Goal: Task Accomplishment & Management: Use online tool/utility

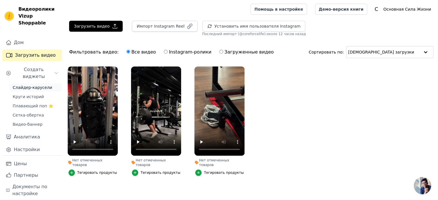
click at [26, 85] on font "Слайдер-карусели" at bounding box center [32, 87] width 39 height 5
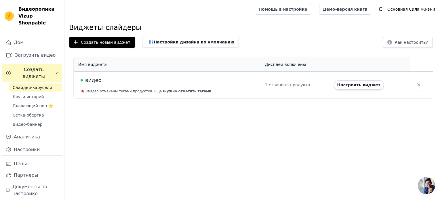
click at [187, 81] on div "видео" at bounding box center [170, 80] width 178 height 8
click at [164, 83] on div "видео" at bounding box center [170, 80] width 178 height 8
click at [91, 83] on font "видео" at bounding box center [93, 80] width 16 height 6
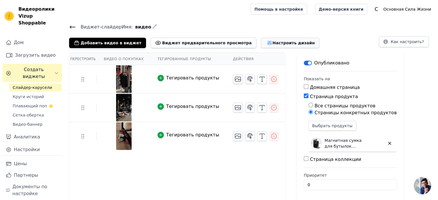
click at [272, 45] on font "Настроить дизайн" at bounding box center [293, 43] width 42 height 5
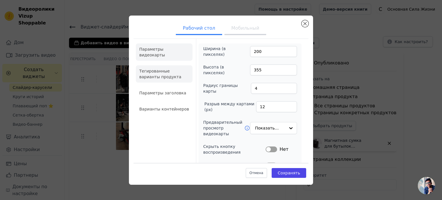
click at [156, 69] on font "Тегированные варианты продукта" at bounding box center [160, 74] width 42 height 10
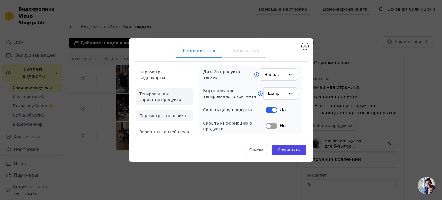
click at [165, 114] on font "Параметры заголовка" at bounding box center [162, 115] width 47 height 5
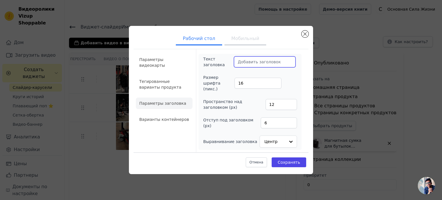
click at [249, 65] on input "Текст заголовка" at bounding box center [265, 61] width 62 height 11
paste input "⭐ Customer Reviews"
type input "⭐ Customer Reviews"
click at [275, 81] on input "17" at bounding box center [257, 83] width 47 height 11
click at [275, 81] on input "18" at bounding box center [257, 83] width 47 height 11
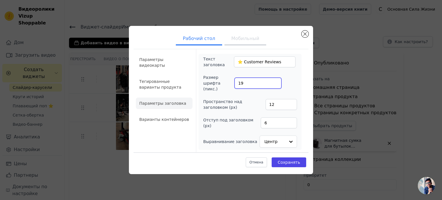
click at [275, 81] on input "19" at bounding box center [257, 83] width 47 height 11
click at [275, 81] on input "20" at bounding box center [257, 83] width 47 height 11
click at [274, 82] on input "21" at bounding box center [257, 83] width 47 height 11
click at [274, 82] on input "22" at bounding box center [257, 83] width 47 height 11
click at [274, 82] on input "23" at bounding box center [257, 83] width 47 height 11
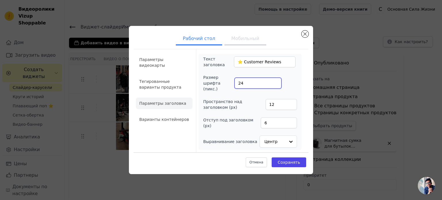
type input "24"
click at [274, 82] on input "24" at bounding box center [257, 83] width 47 height 11
click at [286, 160] on font "Сохранять" at bounding box center [289, 162] width 22 height 5
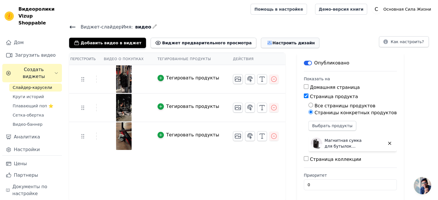
click at [266, 41] on icon "button" at bounding box center [269, 43] width 6 height 6
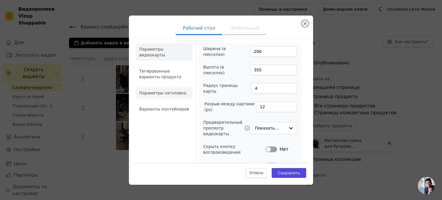
click at [172, 91] on font "Параметры заголовка" at bounding box center [162, 93] width 47 height 5
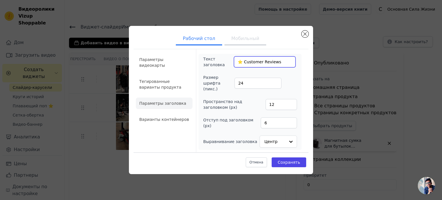
drag, startPoint x: 234, startPoint y: 66, endPoint x: 288, endPoint y: 65, distance: 53.5
click at [288, 65] on div "Текст заголовка ⭐ Customer Reviews" at bounding box center [250, 62] width 94 height 12
click at [249, 41] on font "Мобильный" at bounding box center [245, 38] width 28 height 5
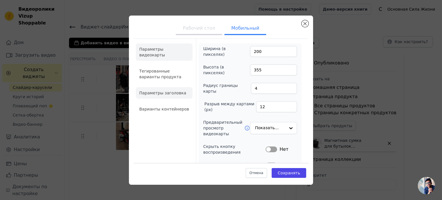
click at [160, 91] on li "Параметры заголовка" at bounding box center [164, 93] width 57 height 12
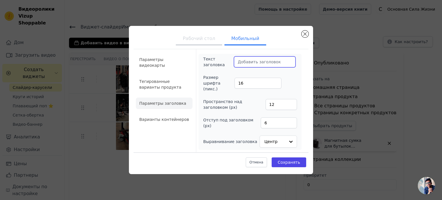
click at [245, 64] on input "Текст заголовка" at bounding box center [265, 61] width 62 height 11
paste input "⭐ Customer Reviews"
type input "⭐ Customer Reviews"
click at [275, 82] on input "17" at bounding box center [257, 83] width 47 height 11
click at [275, 82] on input "18" at bounding box center [257, 83] width 47 height 11
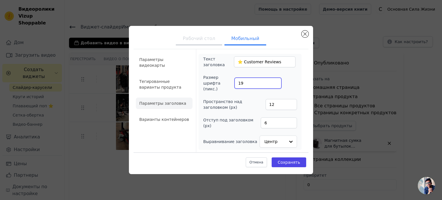
click at [275, 82] on input "19" at bounding box center [257, 83] width 47 height 11
click at [275, 82] on input "20" at bounding box center [257, 83] width 47 height 11
click at [275, 82] on input "21" at bounding box center [257, 83] width 47 height 11
click at [275, 82] on input "22" at bounding box center [257, 83] width 47 height 11
click at [275, 82] on input "23" at bounding box center [257, 83] width 47 height 11
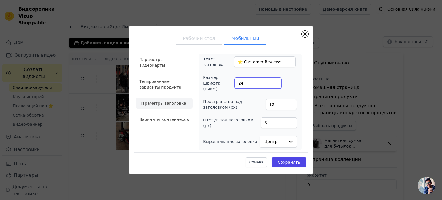
type input "24"
click at [275, 82] on input "24" at bounding box center [257, 83] width 47 height 11
click at [171, 118] on font "Варианты контейнеров" at bounding box center [164, 119] width 50 height 5
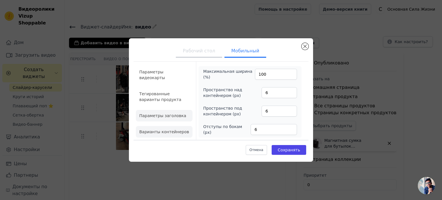
click at [169, 113] on li "Параметры заголовка" at bounding box center [164, 116] width 57 height 12
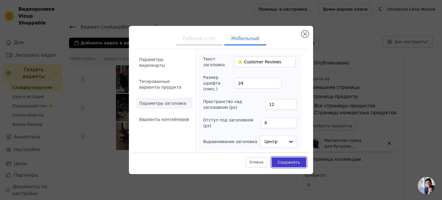
click at [287, 160] on font "Сохранять" at bounding box center [289, 162] width 22 height 5
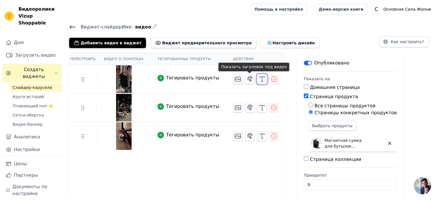
click at [258, 80] on icon "button" at bounding box center [261, 79] width 7 height 7
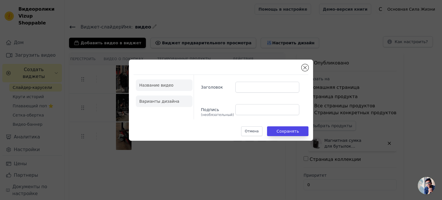
click at [160, 102] on font "Варианты дизайна" at bounding box center [159, 101] width 40 height 5
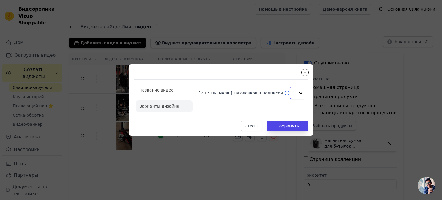
click at [295, 95] on input "Дизайн заголовков и подписей" at bounding box center [296, 93] width 3 height 12
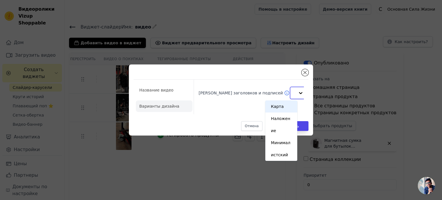
click at [295, 93] on div at bounding box center [301, 93] width 12 height 12
click at [166, 91] on font "Название видео" at bounding box center [156, 90] width 34 height 5
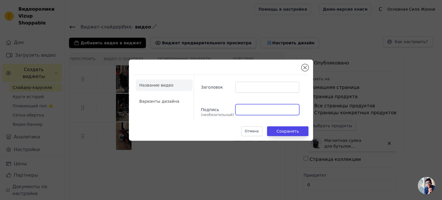
click at [255, 110] on input "Подпись (необязательный)" at bounding box center [267, 109] width 64 height 11
click at [244, 85] on input "Заголовок" at bounding box center [267, 87] width 64 height 11
paste input "👨"
paste input "David"
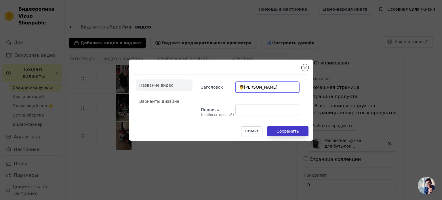
type input "👨David"
click at [293, 130] on font "Сохранять" at bounding box center [287, 131] width 22 height 5
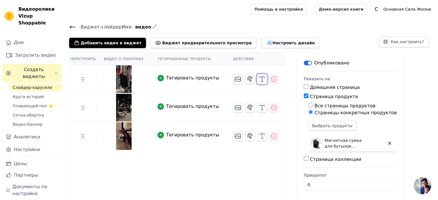
click at [258, 80] on icon "button" at bounding box center [261, 79] width 7 height 7
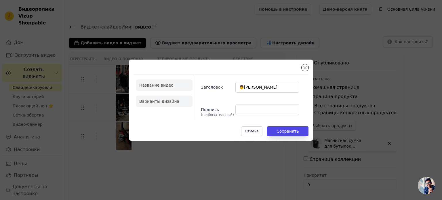
click at [173, 103] on font "Варианты дизайна" at bounding box center [159, 101] width 40 height 5
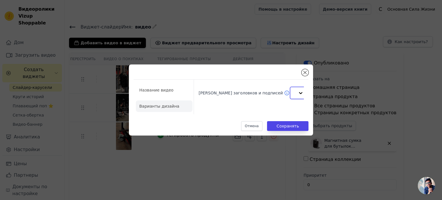
click at [295, 93] on div at bounding box center [301, 93] width 12 height 12
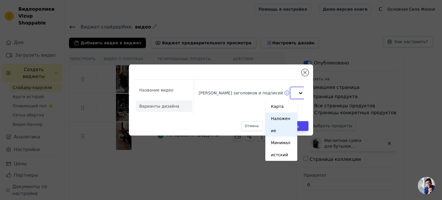
click at [285, 120] on font "Наложение" at bounding box center [280, 124] width 19 height 17
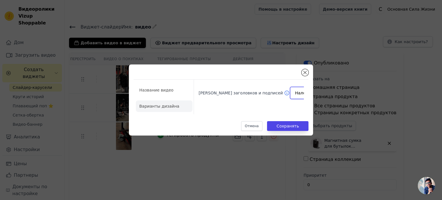
click at [295, 96] on input "Дизайн заголовков и подписей" at bounding box center [308, 93] width 26 height 12
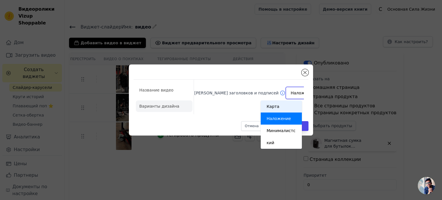
click at [280, 106] on div "Карта" at bounding box center [281, 106] width 41 height 12
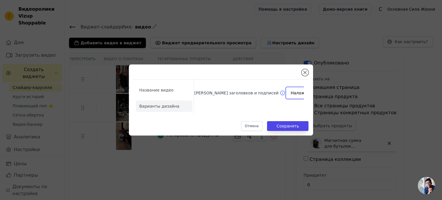
click at [291, 92] on input "Дизайн заголовков и подписей" at bounding box center [304, 93] width 26 height 12
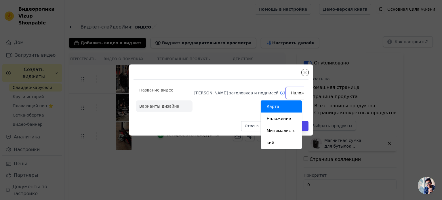
click at [277, 108] on div "Карта" at bounding box center [281, 106] width 41 height 12
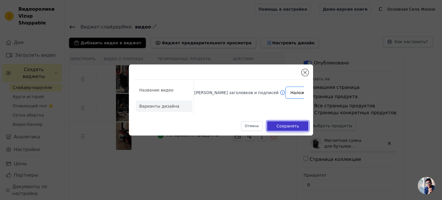
click at [280, 125] on font "Сохранять" at bounding box center [287, 126] width 22 height 5
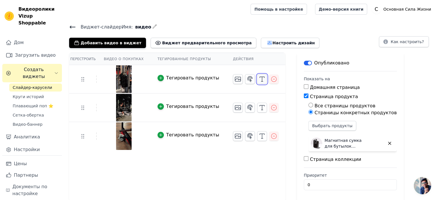
click at [258, 78] on icon "button" at bounding box center [261, 79] width 7 height 7
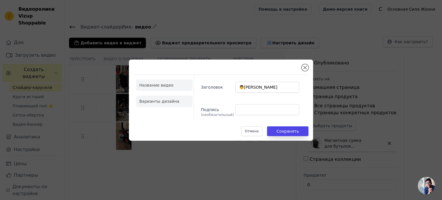
click at [183, 102] on li "Варианты дизайна" at bounding box center [164, 102] width 57 height 12
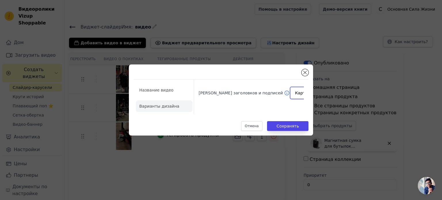
click at [313, 94] on div at bounding box center [319, 93] width 12 height 12
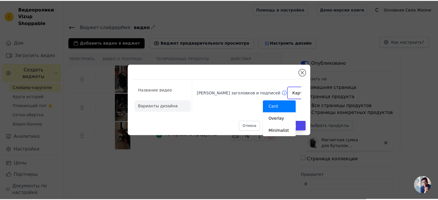
scroll to position [0, 0]
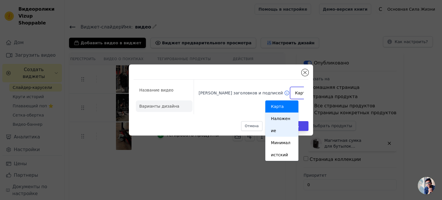
click at [285, 118] on font "Наложение" at bounding box center [280, 124] width 19 height 17
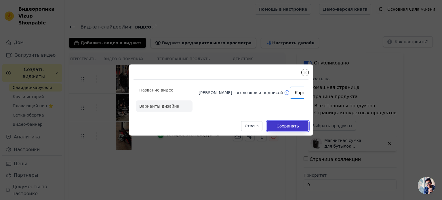
click at [286, 125] on font "Сохранять" at bounding box center [287, 126] width 22 height 5
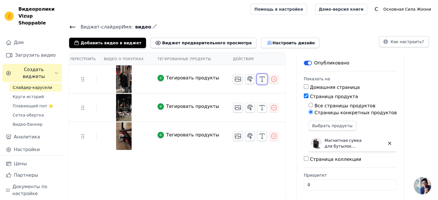
click at [258, 79] on icon "button" at bounding box center [261, 79] width 7 height 7
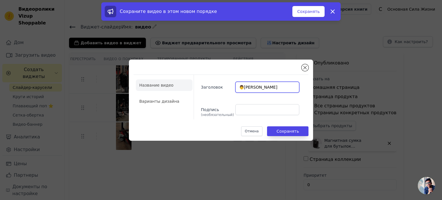
click at [239, 87] on input "👨David" at bounding box center [267, 87] width 64 height 11
click at [258, 86] on input "👨David" at bounding box center [267, 87] width 64 height 11
type input "👨"
paste input "David Smith"
click at [238, 87] on input "David Smith" at bounding box center [267, 87] width 64 height 11
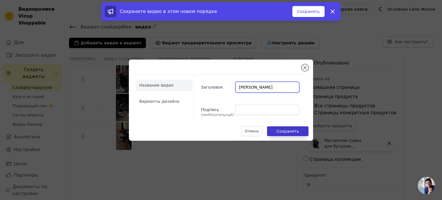
type input "David Smith"
click at [295, 131] on font "Сохранять" at bounding box center [287, 131] width 22 height 5
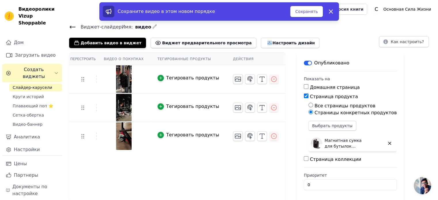
click at [141, 81] on div at bounding box center [123, 79] width 53 height 28
click at [159, 77] on icon "button" at bounding box center [161, 78] width 4 height 4
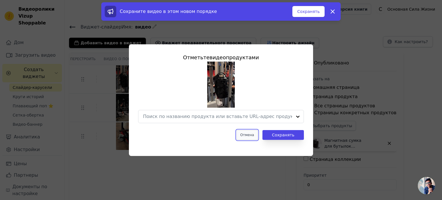
click at [254, 136] on font "Отмена" at bounding box center [247, 135] width 14 height 4
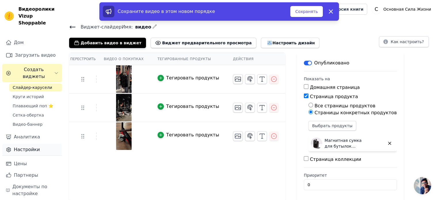
click at [26, 147] on font "Настройки" at bounding box center [27, 149] width 26 height 5
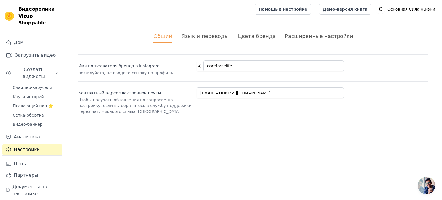
click at [308, 38] on font "Расширенные настройки" at bounding box center [319, 36] width 68 height 6
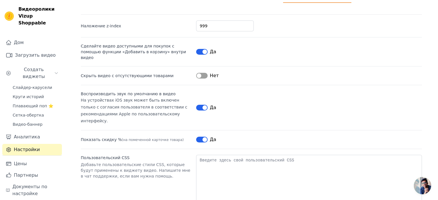
scroll to position [46, 0]
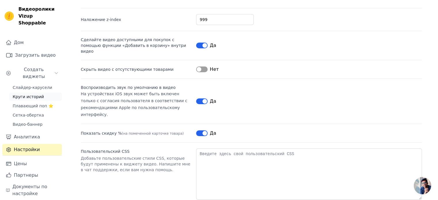
click at [35, 94] on font "Круги историй" at bounding box center [28, 96] width 31 height 5
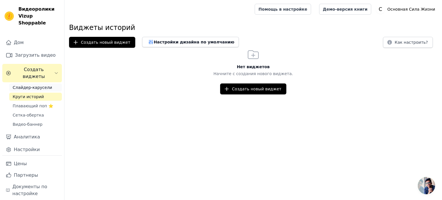
click at [35, 85] on font "Слайдер-карусели" at bounding box center [32, 87] width 39 height 5
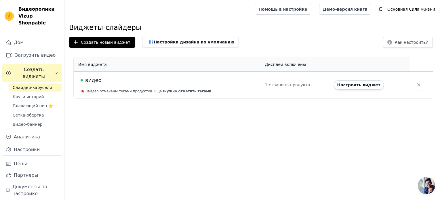
click at [98, 81] on font "видео" at bounding box center [93, 80] width 16 height 6
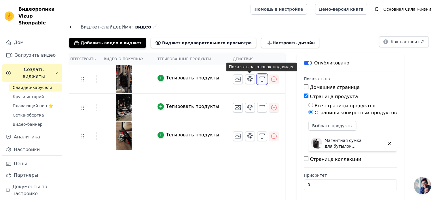
click at [258, 81] on icon "button" at bounding box center [261, 79] width 7 height 7
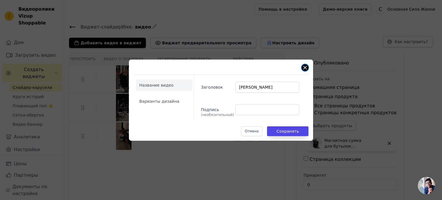
click at [307, 68] on button "Закрыть модальное окно" at bounding box center [305, 67] width 7 height 7
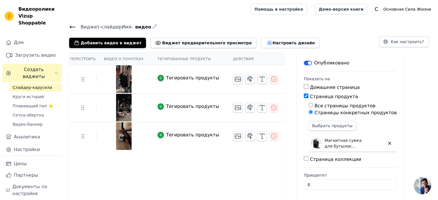
click at [123, 112] on img at bounding box center [124, 108] width 16 height 28
click at [234, 106] on icon "button" at bounding box center [237, 107] width 7 height 7
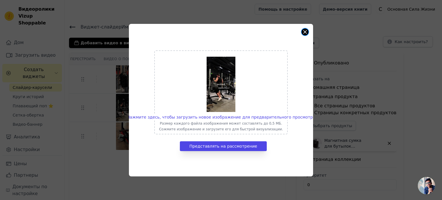
click at [304, 33] on button "Закрыть модальное окно" at bounding box center [305, 31] width 7 height 7
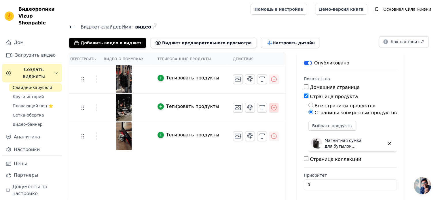
click at [270, 106] on icon "button" at bounding box center [273, 107] width 7 height 7
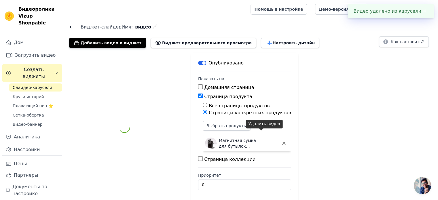
click at [264, 135] on div "Магнитная сумка для бутылок CoreForceLife™" at bounding box center [247, 143] width 88 height 16
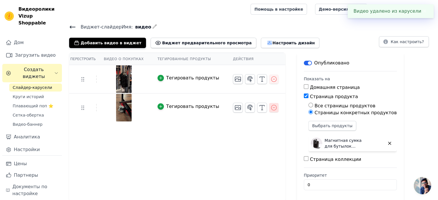
click at [270, 107] on icon "button" at bounding box center [273, 107] width 7 height 7
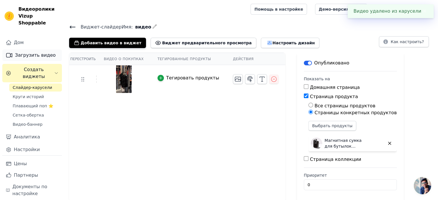
click at [33, 52] on font "Загрузить видео" at bounding box center [35, 54] width 41 height 5
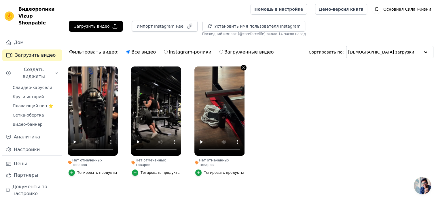
click at [243, 66] on icon "button" at bounding box center [243, 68] width 4 height 4
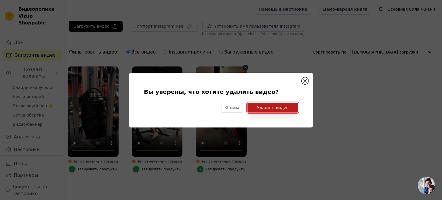
click at [260, 105] on button "Удалить видео" at bounding box center [272, 108] width 51 height 10
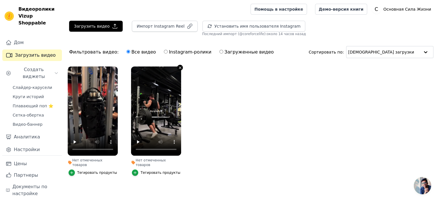
click at [180, 68] on icon "button" at bounding box center [180, 68] width 4 height 4
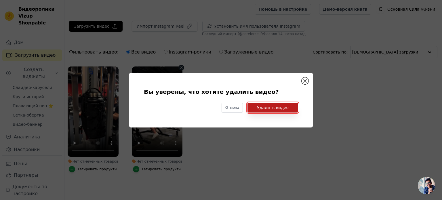
click at [265, 107] on font "Удалить видео" at bounding box center [273, 107] width 32 height 5
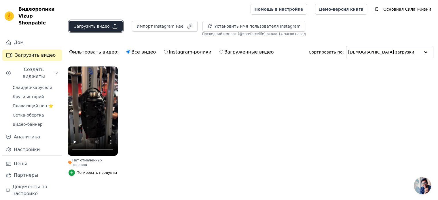
click at [101, 26] on font "Загрузить видео" at bounding box center [92, 26] width 36 height 5
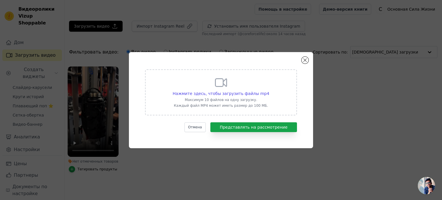
click at [243, 99] on font "Максимум 10 файлов на одну загрузку." at bounding box center [221, 100] width 72 height 4
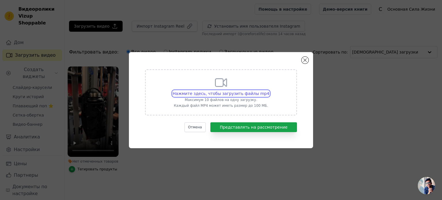
click at [269, 91] on input "Нажмите здесь, чтобы загрузить файлы mp4 Максимум 10 файлов на одну загрузку. К…" at bounding box center [269, 90] width 0 height 0
type input "C:\fakepath\бут1.MP4"
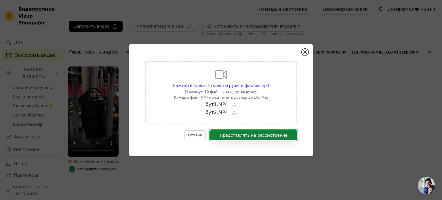
click at [246, 136] on font "Представлять на рассмотрение" at bounding box center [254, 135] width 68 height 5
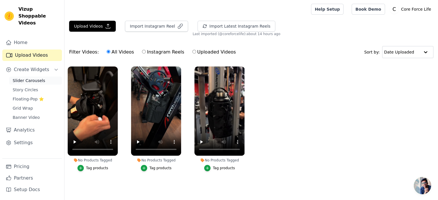
click at [32, 77] on link "Slider Carousels" at bounding box center [35, 81] width 53 height 8
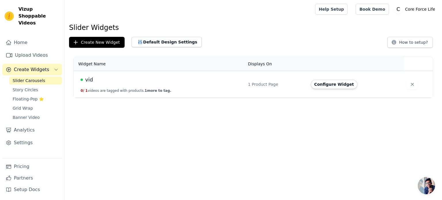
click at [89, 80] on span "vid" at bounding box center [89, 80] width 8 height 8
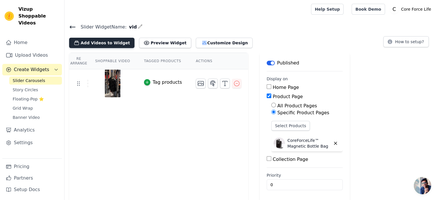
click at [109, 43] on button "Add Videos to Widget" at bounding box center [101, 43] width 65 height 10
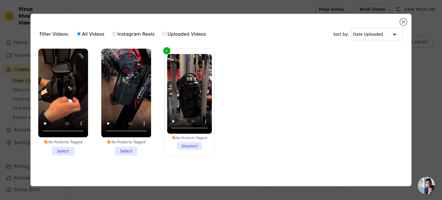
click at [130, 152] on li "No Products Tagged Select" at bounding box center [126, 102] width 50 height 106
click at [0, 0] on input "No Products Tagged Select" at bounding box center [0, 0] width 0 height 0
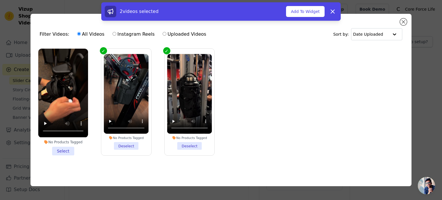
click at [68, 150] on li "No Products Tagged Select" at bounding box center [63, 102] width 50 height 106
click at [0, 0] on input "No Products Tagged Select" at bounding box center [0, 0] width 0 height 0
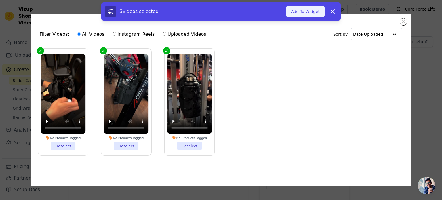
click at [302, 14] on button "Add To Widget" at bounding box center [305, 11] width 39 height 11
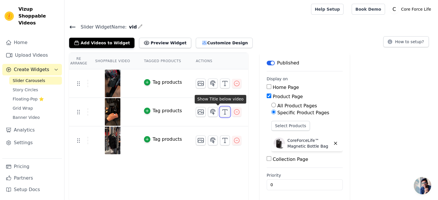
click at [221, 111] on icon "button" at bounding box center [224, 111] width 7 height 7
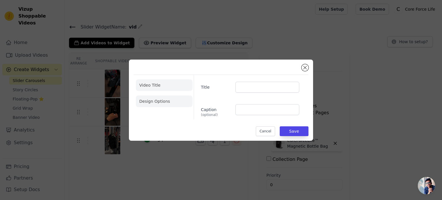
click at [175, 99] on li "Design Options" at bounding box center [164, 102] width 57 height 12
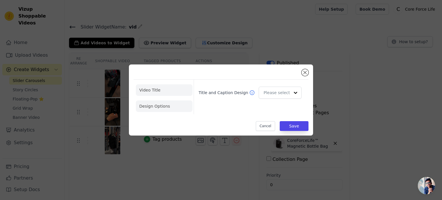
click at [173, 92] on li "Video Title" at bounding box center [164, 90] width 57 height 12
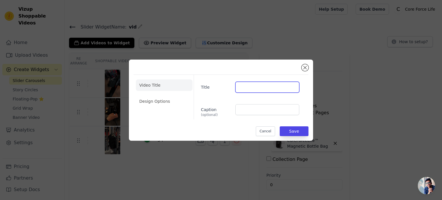
click at [244, 89] on input "Title" at bounding box center [267, 87] width 64 height 11
paste input "[PERSON_NAME]"
click at [239, 87] on input "[PERSON_NAME]" at bounding box center [267, 87] width 64 height 11
type input "[PERSON_NAME]"
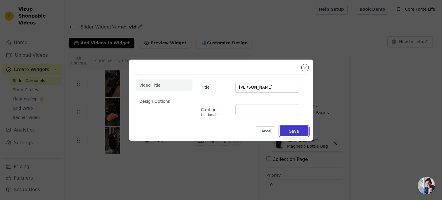
click at [303, 132] on button "Save" at bounding box center [294, 131] width 29 height 10
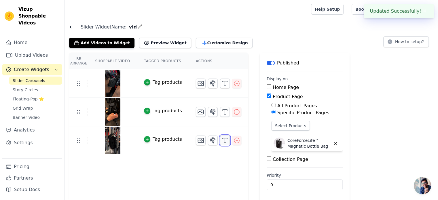
click at [221, 141] on icon "button" at bounding box center [224, 140] width 7 height 7
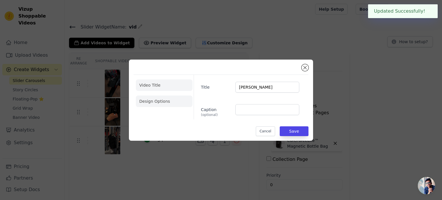
click at [161, 102] on li "Design Options" at bounding box center [164, 102] width 57 height 12
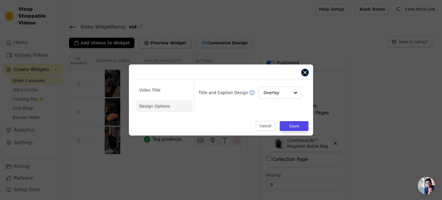
click at [303, 72] on button "Close modal" at bounding box center [305, 72] width 7 height 7
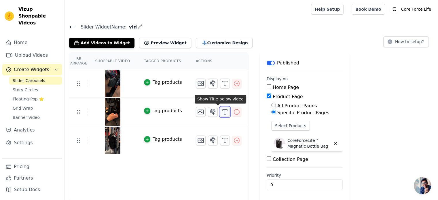
click at [221, 112] on icon "button" at bounding box center [224, 111] width 7 height 7
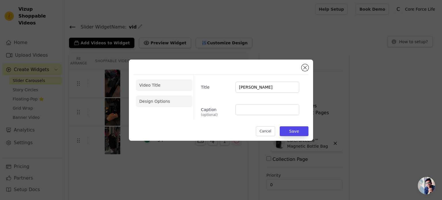
click at [171, 100] on li "Design Options" at bounding box center [164, 102] width 57 height 12
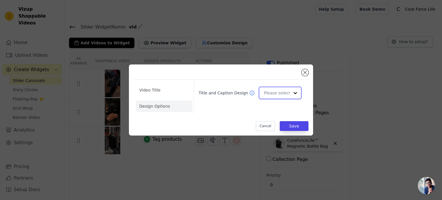
click at [273, 94] on input "Title and Caption Design" at bounding box center [277, 93] width 26 height 12
click at [276, 117] on div "Overlay" at bounding box center [279, 118] width 41 height 12
click at [298, 127] on button "Save" at bounding box center [294, 126] width 29 height 10
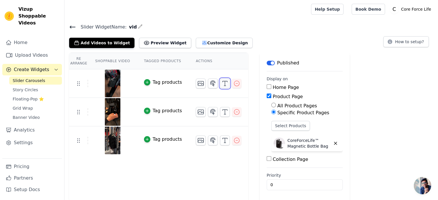
click at [221, 83] on icon "button" at bounding box center [224, 83] width 7 height 7
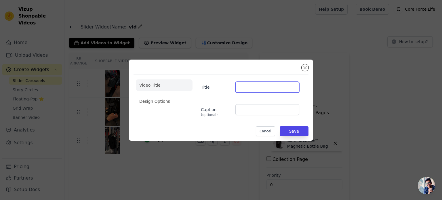
click at [247, 87] on input "Title" at bounding box center [267, 87] width 64 height 11
paste input "Alex Carter"
click at [238, 87] on input "Alex Carter" at bounding box center [267, 87] width 64 height 11
type input "Alex Carter"
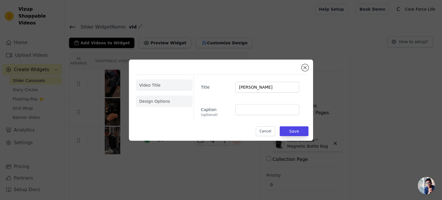
click at [163, 100] on li "Design Options" at bounding box center [164, 102] width 57 height 12
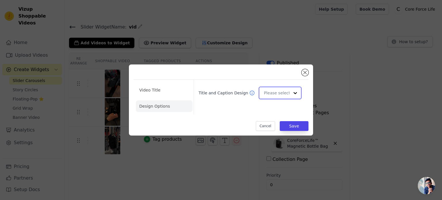
click at [266, 94] on input "Title and Caption Design" at bounding box center [277, 93] width 26 height 12
click at [274, 118] on div "Overlay" at bounding box center [279, 118] width 41 height 12
click at [294, 125] on button "Save" at bounding box center [294, 126] width 29 height 10
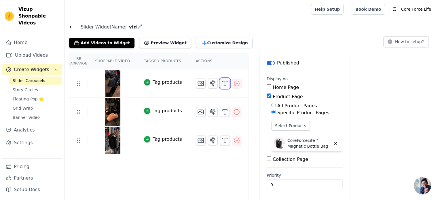
click at [221, 85] on icon "button" at bounding box center [224, 83] width 7 height 7
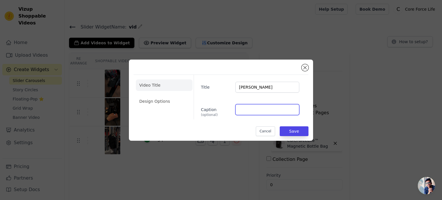
click at [253, 112] on input "Caption (optional)" at bounding box center [267, 109] width 64 height 11
paste input "⭐"
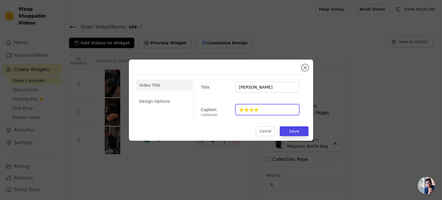
paste input "⭐"
click at [239, 109] on input "⭐⭐⭐⭐⭐" at bounding box center [267, 109] width 64 height 11
click at [238, 110] on input "5.0 ⭐⭐⭐⭐⭐" at bounding box center [267, 109] width 64 height 11
type input "5.0 ⭐⭐⭐⭐⭐"
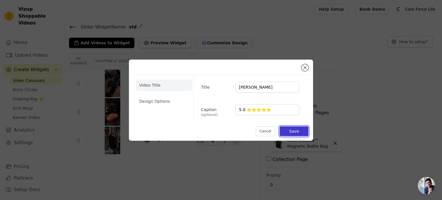
click at [293, 133] on button "Save" at bounding box center [294, 131] width 29 height 10
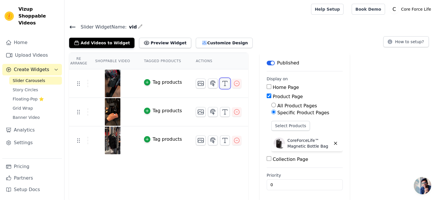
click at [221, 84] on icon "button" at bounding box center [224, 83] width 7 height 7
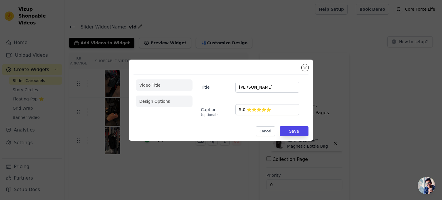
click at [162, 98] on li "Design Options" at bounding box center [164, 102] width 57 height 12
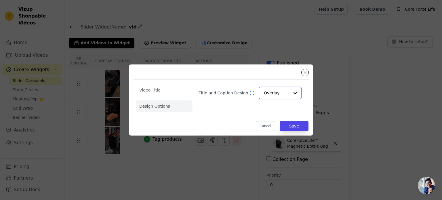
click at [295, 91] on div at bounding box center [295, 93] width 12 height 12
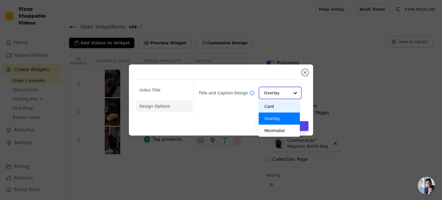
click at [289, 106] on div "Card" at bounding box center [279, 106] width 41 height 12
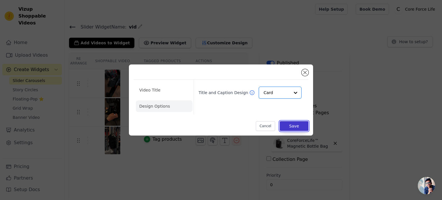
click at [293, 124] on button "Save" at bounding box center [294, 126] width 29 height 10
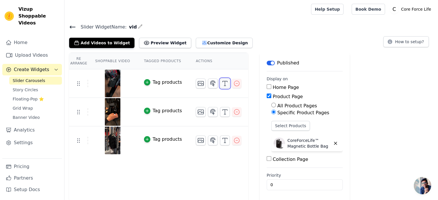
click at [221, 83] on icon "button" at bounding box center [224, 83] width 7 height 7
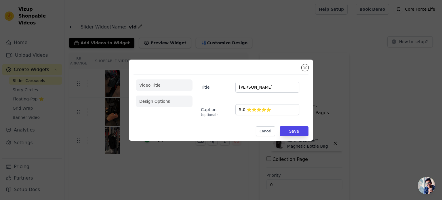
click at [172, 103] on li "Design Options" at bounding box center [164, 102] width 57 height 12
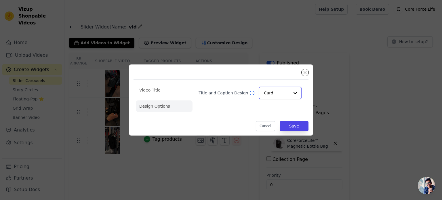
click at [281, 92] on input "Title and Caption Design" at bounding box center [277, 93] width 26 height 12
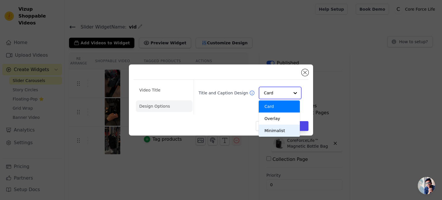
click at [285, 131] on div "Minimalist" at bounding box center [279, 131] width 41 height 12
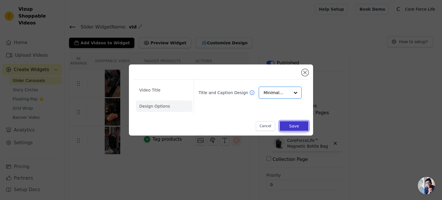
click at [289, 126] on button "Save" at bounding box center [294, 126] width 29 height 10
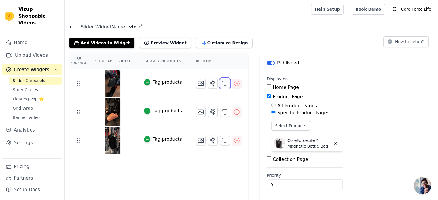
click at [221, 85] on icon "button" at bounding box center [224, 83] width 7 height 7
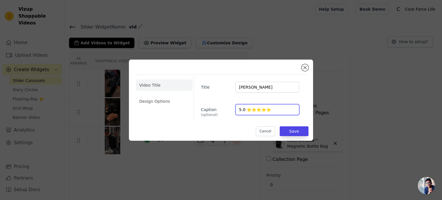
click at [284, 112] on input "5.0 ⭐⭐⭐⭐⭐" at bounding box center [267, 109] width 64 height 11
paste input "⭐️"
type input "5.0 ⭐⭐⭐⭐⭐"
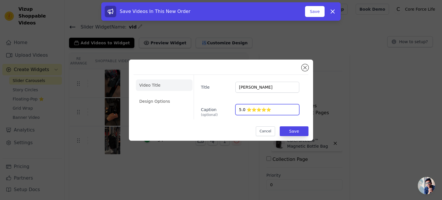
click at [284, 109] on input "5.0 ⭐⭐⭐⭐⭐" at bounding box center [267, 109] width 64 height 11
click at [312, 11] on button "Save" at bounding box center [315, 11] width 20 height 11
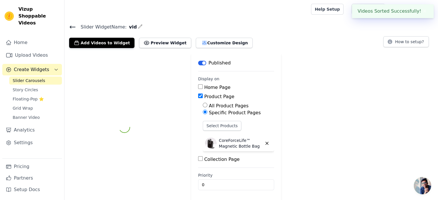
click at [304, 14] on div at bounding box center [186, 9] width 235 height 18
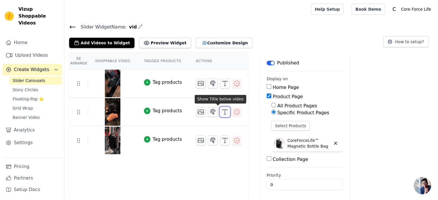
click at [221, 112] on icon "button" at bounding box center [224, 111] width 7 height 7
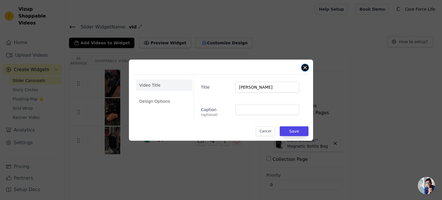
click at [305, 66] on button "Close modal" at bounding box center [305, 67] width 7 height 7
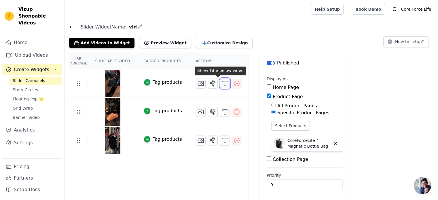
click at [221, 84] on icon "button" at bounding box center [224, 83] width 7 height 7
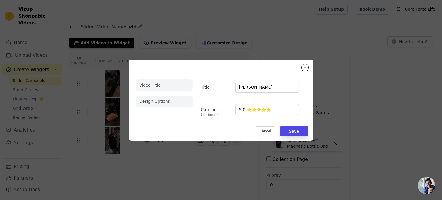
click at [175, 100] on li "Design Options" at bounding box center [164, 102] width 57 height 12
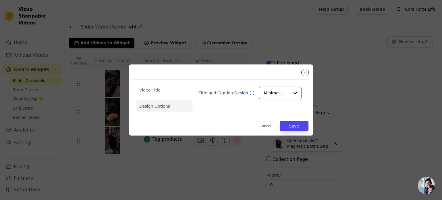
click at [287, 94] on input "Title and Caption Design" at bounding box center [277, 93] width 26 height 12
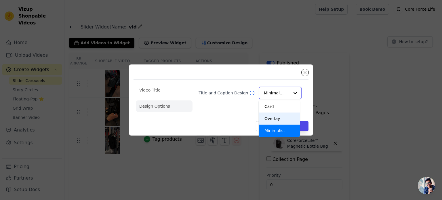
click at [280, 115] on div "Overlay" at bounding box center [279, 118] width 41 height 12
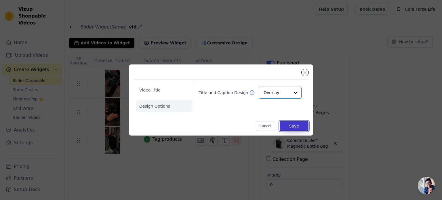
click at [287, 126] on button "Save" at bounding box center [294, 126] width 29 height 10
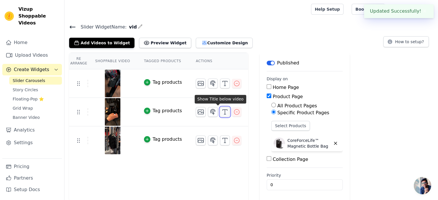
click at [221, 113] on icon "button" at bounding box center [224, 111] width 7 height 7
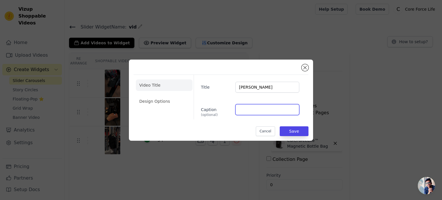
click at [257, 110] on input "Caption (optional)" at bounding box center [267, 109] width 64 height 11
type input "5.0 ⭐⭐⭐⭐⭐"
click at [171, 103] on li "Design Options" at bounding box center [164, 102] width 57 height 12
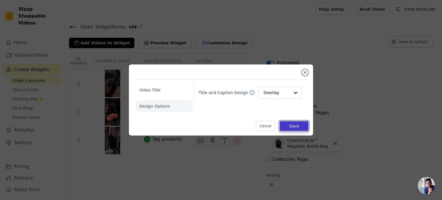
click at [290, 125] on button "Save" at bounding box center [294, 126] width 29 height 10
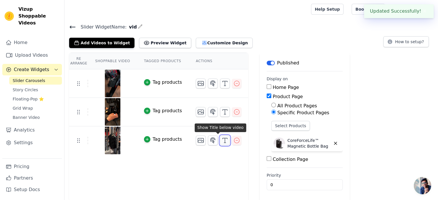
click at [221, 139] on icon "button" at bounding box center [224, 140] width 7 height 7
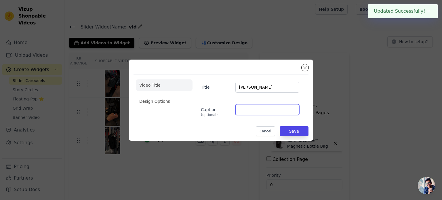
click at [264, 110] on input "Caption (optional)" at bounding box center [267, 109] width 64 height 11
type input "5.0 ⭐⭐⭐⭐⭐"
click at [160, 104] on li "Design Options" at bounding box center [164, 102] width 57 height 12
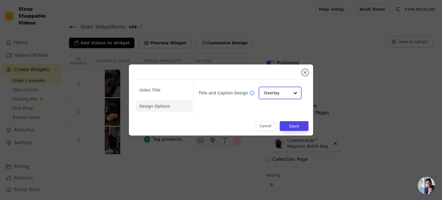
click at [278, 94] on input "Title and Caption Design" at bounding box center [277, 93] width 26 height 12
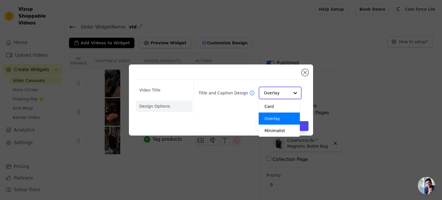
click at [278, 121] on div "Overlay" at bounding box center [279, 118] width 41 height 12
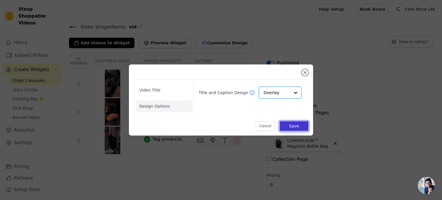
click at [288, 128] on button "Save" at bounding box center [294, 126] width 29 height 10
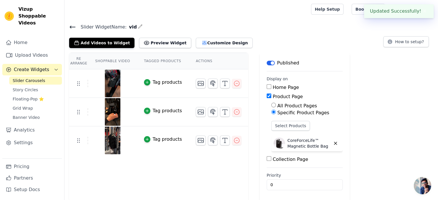
click at [272, 33] on div "Slider Widget Name: vid Add Videos to Widget Preview Widget Customize Design Ho…" at bounding box center [250, 35] width 373 height 25
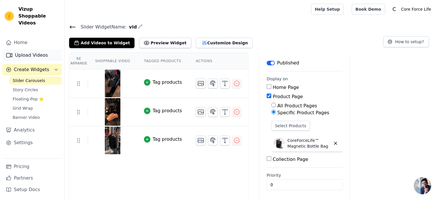
click at [33, 49] on link "Upload Videos" at bounding box center [32, 55] width 60 height 12
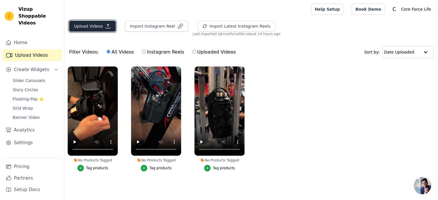
click at [92, 27] on button "Upload Videos" at bounding box center [92, 26] width 47 height 11
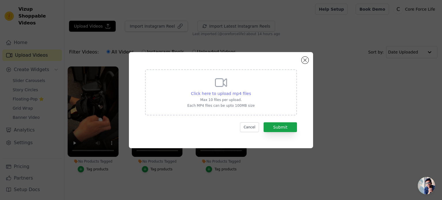
click at [236, 94] on span "Click here to upload mp4 files" at bounding box center [221, 93] width 60 height 5
click at [251, 91] on input "Click here to upload mp4 files Max 10 files per upload. Each MP4 files can be u…" at bounding box center [251, 90] width 0 height 0
type input "C:\fakepath\прост1.MP4"
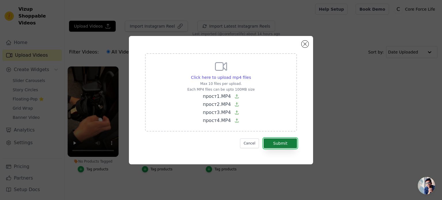
click at [278, 142] on button "Submit" at bounding box center [280, 143] width 33 height 10
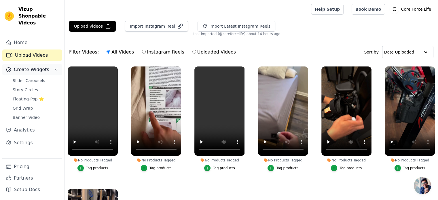
click at [36, 66] on span "Create Widgets" at bounding box center [31, 69] width 35 height 7
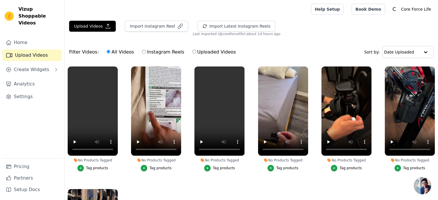
click at [20, 49] on link "Upload Videos" at bounding box center [32, 55] width 60 height 12
click at [24, 66] on span "Create Widgets" at bounding box center [31, 69] width 35 height 7
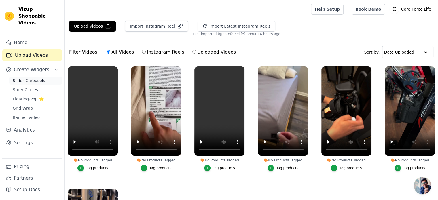
click at [28, 78] on span "Slider Carousels" at bounding box center [29, 81] width 33 height 6
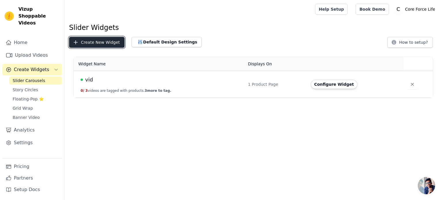
click at [83, 43] on button "Create New Widget" at bounding box center [97, 42] width 56 height 11
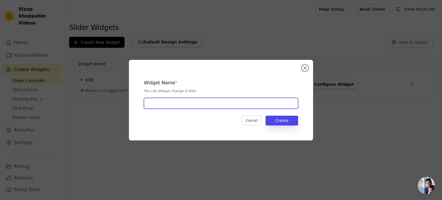
click at [208, 102] on input "text" at bounding box center [221, 103] width 154 height 11
type input "Grounding sheet"
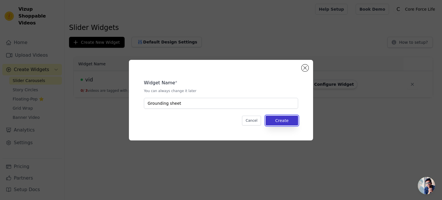
click at [287, 123] on button "Create" at bounding box center [282, 121] width 33 height 10
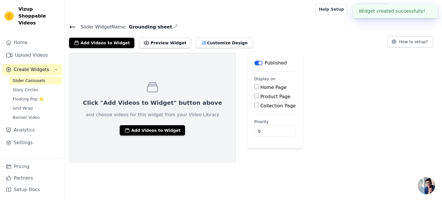
click at [254, 98] on div "Product Page" at bounding box center [274, 96] width 41 height 7
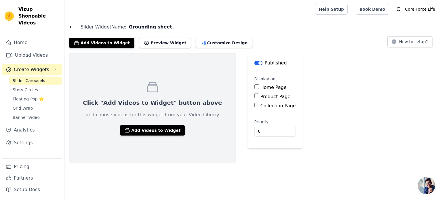
click at [254, 94] on input "Product Page" at bounding box center [256, 96] width 5 height 5
checkbox input "true"
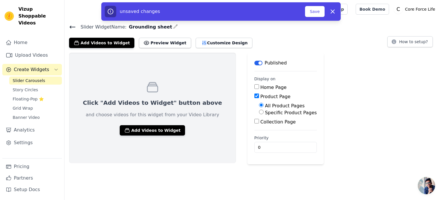
click at [259, 113] on input "Specific Product Pages" at bounding box center [261, 112] width 5 height 5
radio input "true"
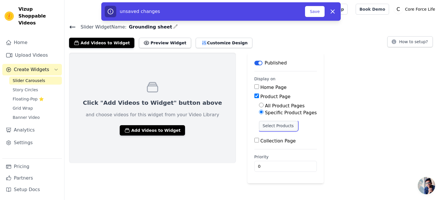
click at [259, 122] on button "Select Products" at bounding box center [278, 126] width 39 height 10
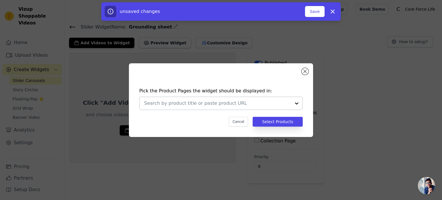
click at [294, 104] on div at bounding box center [297, 103] width 12 height 13
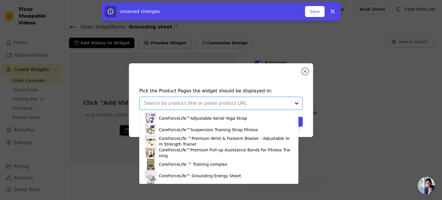
scroll to position [230, 0]
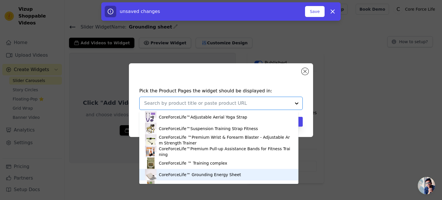
click at [199, 176] on div "CoreForceLife™ Grounding Energy Sheet" at bounding box center [200, 175] width 82 height 6
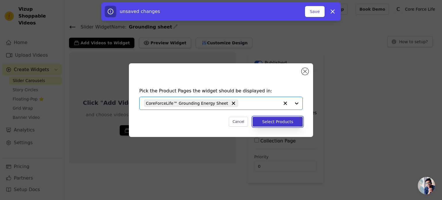
click at [278, 123] on button "Select Products" at bounding box center [278, 122] width 50 height 10
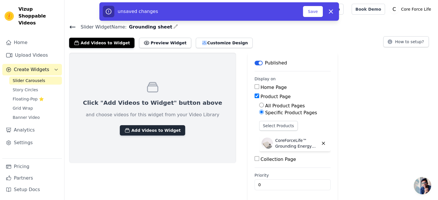
click at [150, 129] on button "Add Videos to Widget" at bounding box center [152, 130] width 65 height 10
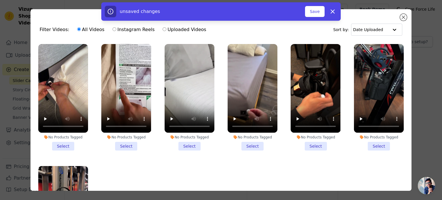
click at [65, 145] on li "No Products Tagged Select" at bounding box center [63, 97] width 50 height 106
click at [0, 0] on input "No Products Tagged Select" at bounding box center [0, 0] width 0 height 0
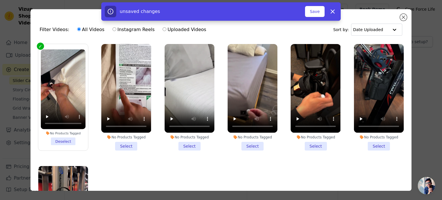
click at [120, 144] on li "No Products Tagged Select" at bounding box center [126, 97] width 50 height 106
click at [0, 0] on input "No Products Tagged Select" at bounding box center [0, 0] width 0 height 0
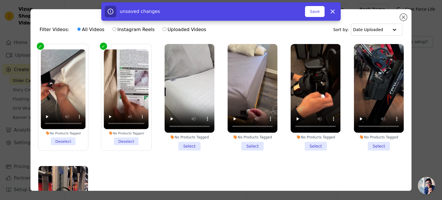
click at [183, 144] on li "No Products Tagged Select" at bounding box center [190, 97] width 50 height 106
click at [0, 0] on input "No Products Tagged Select" at bounding box center [0, 0] width 0 height 0
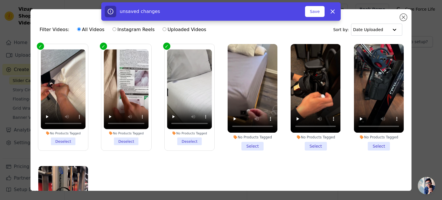
click at [248, 144] on li "No Products Tagged Select" at bounding box center [253, 97] width 50 height 106
click at [0, 0] on input "No Products Tagged Select" at bounding box center [0, 0] width 0 height 0
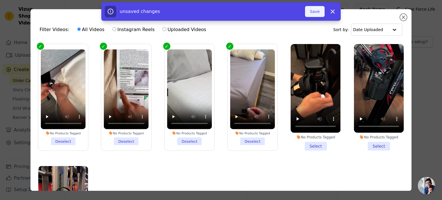
click at [318, 13] on button "Save" at bounding box center [315, 11] width 20 height 11
click at [313, 9] on button "Save" at bounding box center [315, 11] width 20 height 11
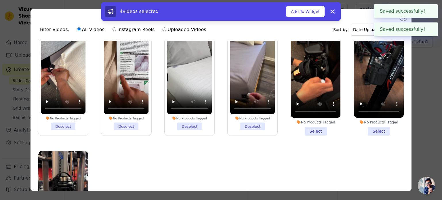
scroll to position [0, 0]
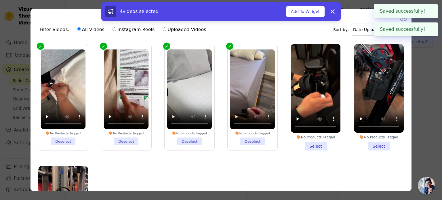
click at [405, 17] on div "Saved successfully! ✖" at bounding box center [406, 11] width 64 height 14
click at [329, 9] on icon at bounding box center [332, 11] width 7 height 7
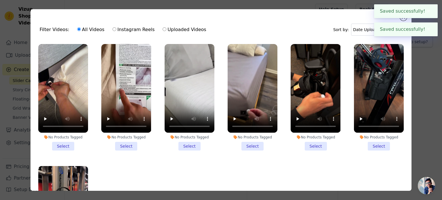
click at [246, 146] on li "No Products Tagged Select" at bounding box center [253, 97] width 50 height 106
click at [0, 0] on input "No Products Tagged Select" at bounding box center [0, 0] width 0 height 0
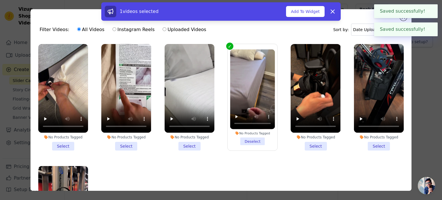
click at [186, 144] on li "No Products Tagged Select" at bounding box center [190, 97] width 50 height 106
click at [0, 0] on input "No Products Tagged Select" at bounding box center [0, 0] width 0 height 0
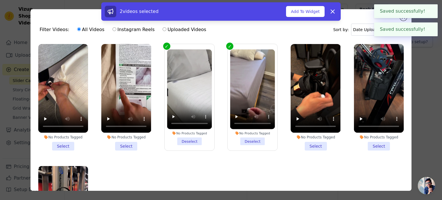
click at [127, 145] on li "No Products Tagged Select" at bounding box center [126, 97] width 50 height 106
click at [0, 0] on input "No Products Tagged Select" at bounding box center [0, 0] width 0 height 0
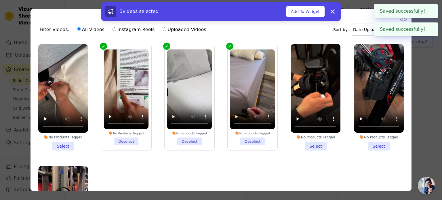
click at [58, 145] on li "No Products Tagged Select" at bounding box center [63, 97] width 50 height 106
click at [0, 0] on input "No Products Tagged Select" at bounding box center [0, 0] width 0 height 0
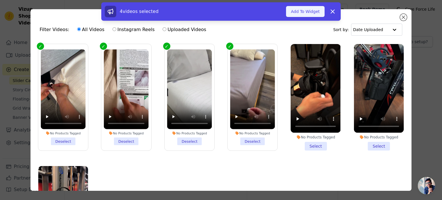
click at [306, 13] on button "Add To Widget" at bounding box center [305, 11] width 39 height 11
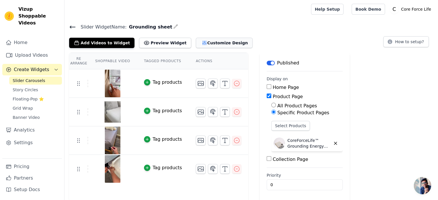
click at [200, 44] on button "Customize Design" at bounding box center [224, 43] width 57 height 10
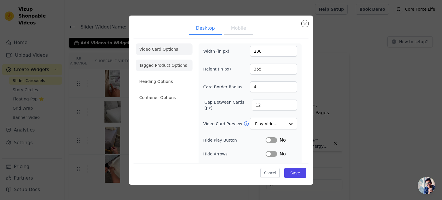
click at [174, 64] on li "Tagged Product Options" at bounding box center [164, 66] width 57 height 12
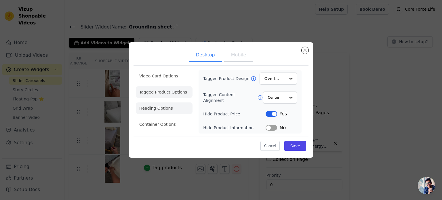
click at [162, 110] on li "Heading Options" at bounding box center [164, 108] width 57 height 12
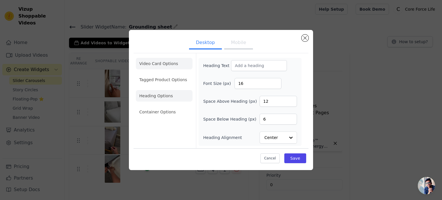
click at [160, 64] on li "Video Card Options" at bounding box center [164, 64] width 57 height 12
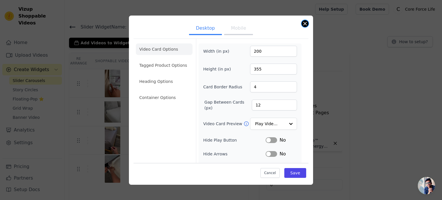
click at [305, 22] on button "Close modal" at bounding box center [305, 23] width 7 height 7
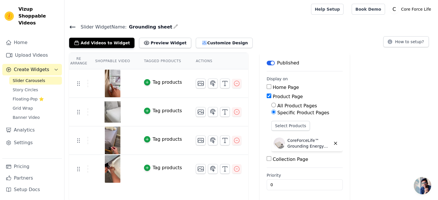
click at [44, 77] on link "Slider Carousels" at bounding box center [35, 81] width 53 height 8
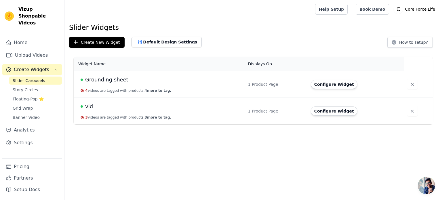
click at [87, 106] on span "vid" at bounding box center [89, 106] width 8 height 8
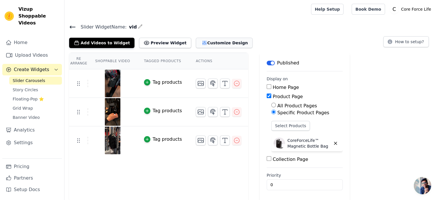
click at [196, 44] on button "Customize Design" at bounding box center [224, 43] width 57 height 10
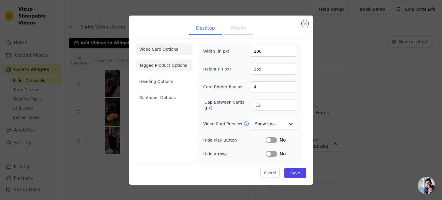
click at [165, 65] on li "Tagged Product Options" at bounding box center [164, 66] width 57 height 12
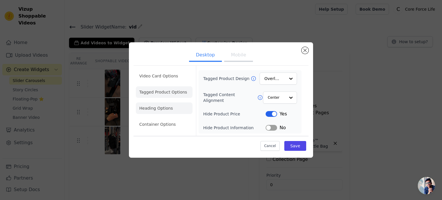
click at [156, 109] on li "Heading Options" at bounding box center [164, 108] width 57 height 12
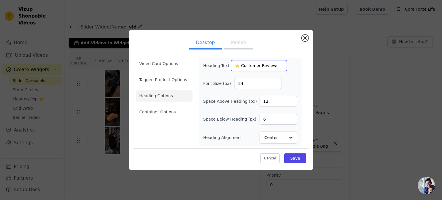
drag, startPoint x: 232, startPoint y: 66, endPoint x: 276, endPoint y: 67, distance: 44.0
click at [276, 67] on input "⭐ Customer Reviews" at bounding box center [259, 65] width 56 height 11
click at [168, 111] on li "Container Options" at bounding box center [164, 112] width 57 height 12
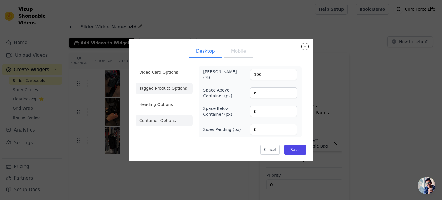
click at [153, 91] on li "Tagged Product Options" at bounding box center [164, 89] width 57 height 12
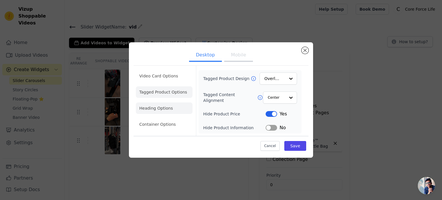
click at [153, 104] on li "Heading Options" at bounding box center [164, 108] width 57 height 12
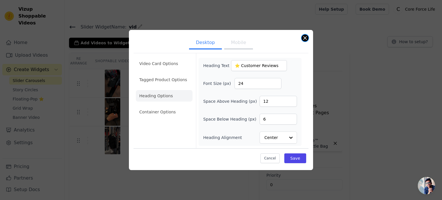
click at [303, 37] on button "Close modal" at bounding box center [305, 38] width 7 height 7
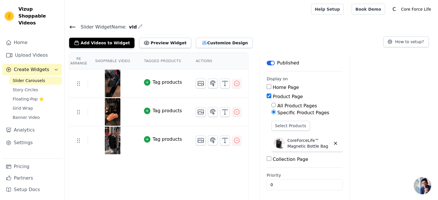
click at [34, 78] on span "Slider Carousels" at bounding box center [29, 81] width 33 height 6
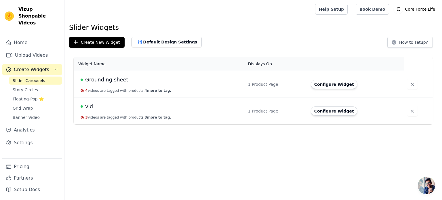
click at [96, 81] on span "Grounding sheet" at bounding box center [106, 80] width 43 height 8
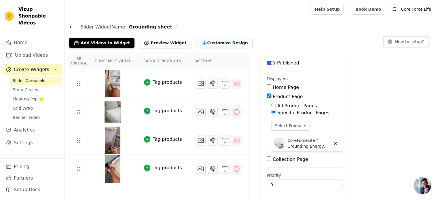
click at [209, 41] on button "Customize Design" at bounding box center [224, 43] width 57 height 10
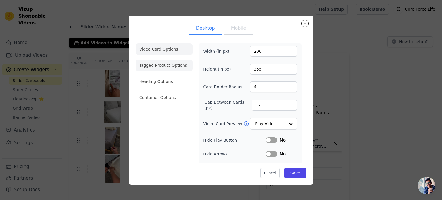
click at [171, 66] on li "Tagged Product Options" at bounding box center [164, 66] width 57 height 12
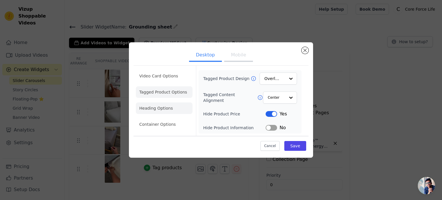
click at [170, 107] on li "Heading Options" at bounding box center [164, 108] width 57 height 12
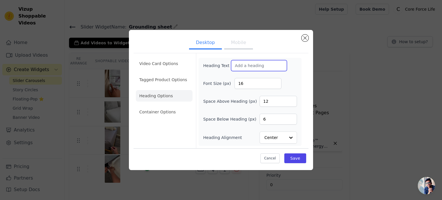
click at [251, 66] on input "Heading Text" at bounding box center [259, 65] width 56 height 11
type input "⭐ Customer Reviews"
click at [249, 85] on input "16" at bounding box center [257, 83] width 47 height 11
click at [275, 82] on input "17" at bounding box center [257, 83] width 47 height 11
click at [275, 82] on input "18" at bounding box center [257, 83] width 47 height 11
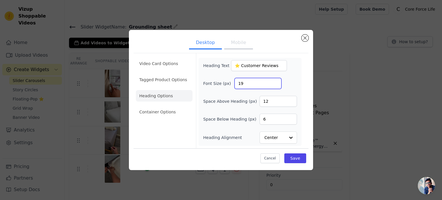
click at [275, 82] on input "19" at bounding box center [257, 83] width 47 height 11
click at [275, 82] on input "20" at bounding box center [257, 83] width 47 height 11
click at [275, 82] on input "21" at bounding box center [257, 83] width 47 height 11
click at [275, 82] on input "22" at bounding box center [257, 83] width 47 height 11
click at [275, 82] on input "23" at bounding box center [257, 83] width 47 height 11
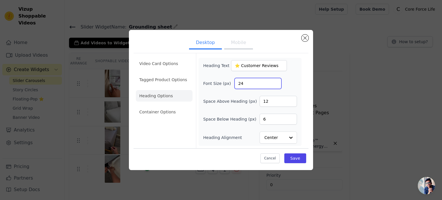
type input "24"
click at [275, 82] on input "24" at bounding box center [257, 83] width 47 height 11
click at [302, 76] on form "Heading Text ⭐ Customer Reviews Font Size (px) 24 Space Above Heading (px) 12 S…" at bounding box center [250, 100] width 108 height 95
click at [161, 112] on li "Container Options" at bounding box center [164, 112] width 57 height 12
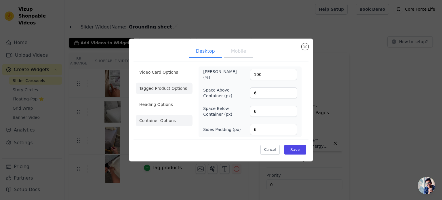
click at [169, 87] on li "Tagged Product Options" at bounding box center [164, 89] width 57 height 12
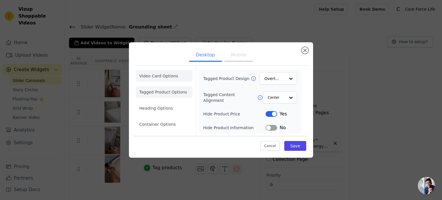
click at [166, 78] on li "Video Card Options" at bounding box center [164, 76] width 57 height 12
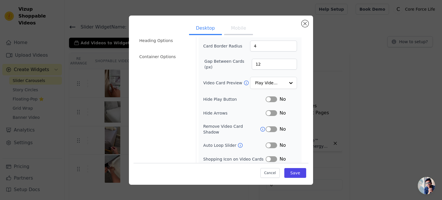
scroll to position [53, 0]
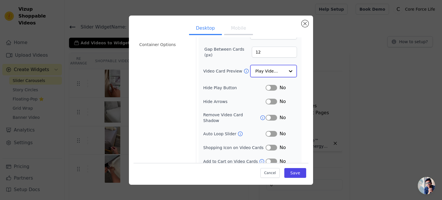
click at [285, 69] on div at bounding box center [291, 71] width 12 height 12
click at [304, 22] on button "Close modal" at bounding box center [305, 23] width 7 height 7
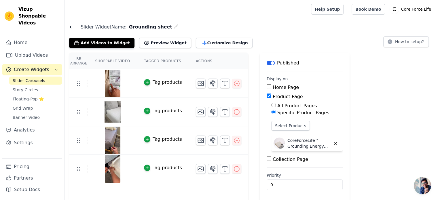
click at [39, 66] on span "Create Widgets" at bounding box center [31, 69] width 35 height 7
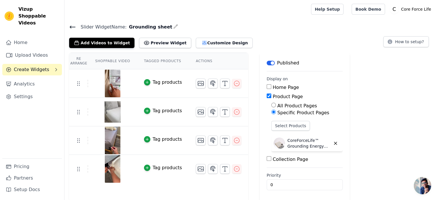
click at [39, 66] on span "Create Widgets" at bounding box center [31, 69] width 35 height 7
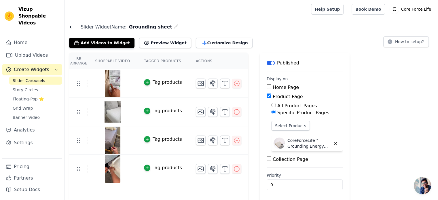
click at [33, 77] on link "Slider Carousels" at bounding box center [35, 81] width 53 height 8
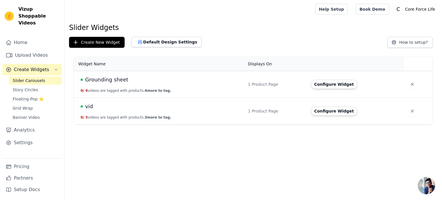
click at [89, 107] on span "vid" at bounding box center [89, 106] width 8 height 8
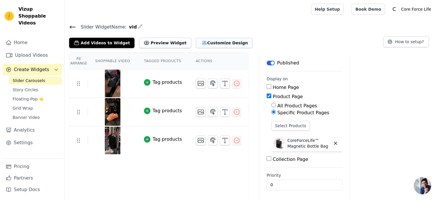
click at [200, 43] on button "Customize Design" at bounding box center [224, 43] width 57 height 10
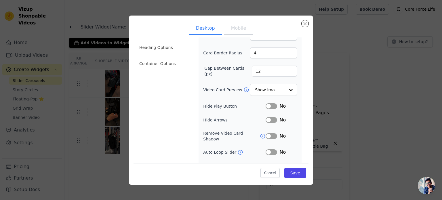
scroll to position [24, 0]
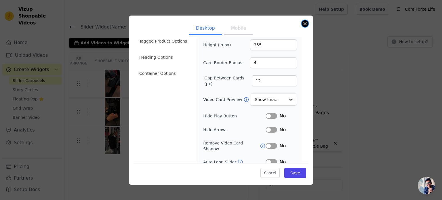
click at [303, 25] on button "Close modal" at bounding box center [305, 23] width 7 height 7
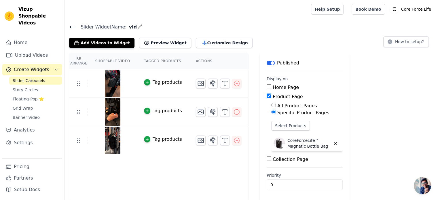
click at [30, 78] on span "Slider Carousels" at bounding box center [29, 81] width 33 height 6
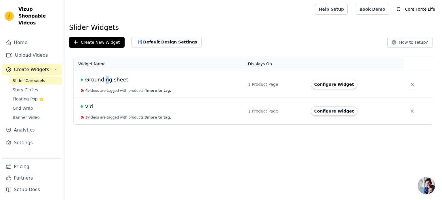
click at [105, 77] on span "Grounding sheet" at bounding box center [106, 80] width 43 height 8
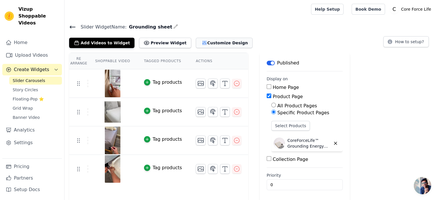
click at [201, 45] on icon "button" at bounding box center [204, 43] width 6 height 6
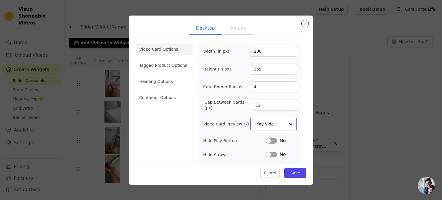
click at [269, 124] on input "Video Card Preview" at bounding box center [270, 124] width 30 height 12
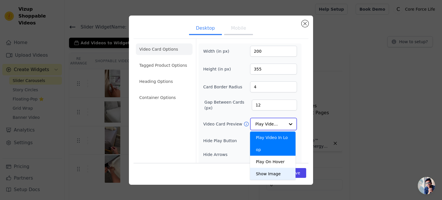
click at [268, 168] on div "Show Image" at bounding box center [272, 174] width 45 height 12
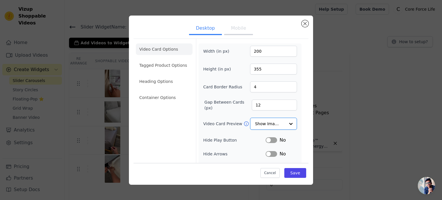
click at [175, 128] on div "Video Card Options Tagged Product Options Heading Options Container Options" at bounding box center [164, 130] width 57 height 183
click at [232, 26] on button "Mobile" at bounding box center [238, 28] width 29 height 13
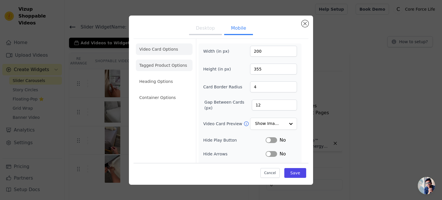
click at [159, 64] on li "Tagged Product Options" at bounding box center [164, 66] width 57 height 12
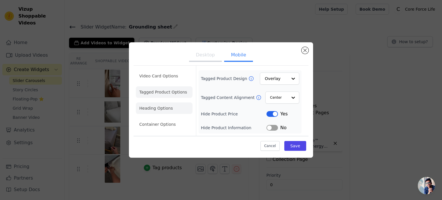
click at [169, 106] on li "Heading Options" at bounding box center [164, 108] width 57 height 12
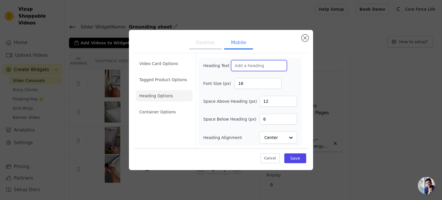
click at [258, 64] on input "Heading Text" at bounding box center [259, 65] width 56 height 11
paste input "⭐ Customer Reviews"
type input "⭐ Customer Reviews"
click at [275, 82] on input "17" at bounding box center [257, 83] width 47 height 11
click at [275, 82] on input "18" at bounding box center [257, 83] width 47 height 11
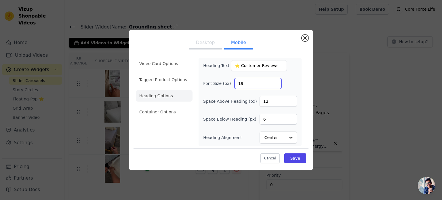
click at [275, 82] on input "19" at bounding box center [257, 83] width 47 height 11
click at [275, 82] on input "20" at bounding box center [257, 83] width 47 height 11
click at [275, 82] on input "21" at bounding box center [257, 83] width 47 height 11
click at [275, 82] on input "22" at bounding box center [257, 83] width 47 height 11
click at [275, 82] on input "23" at bounding box center [257, 83] width 47 height 11
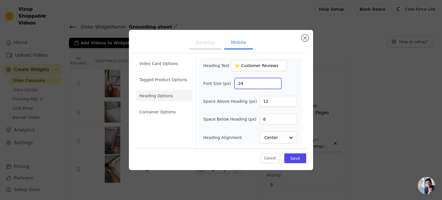
type input "24"
click at [275, 82] on input "24" at bounding box center [257, 83] width 47 height 11
click at [140, 114] on li "Container Options" at bounding box center [164, 112] width 57 height 12
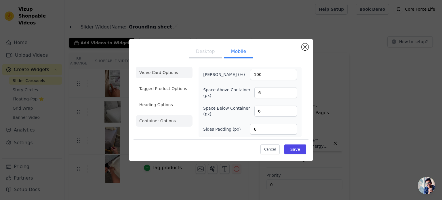
click at [171, 68] on li "Video Card Options" at bounding box center [164, 73] width 57 height 12
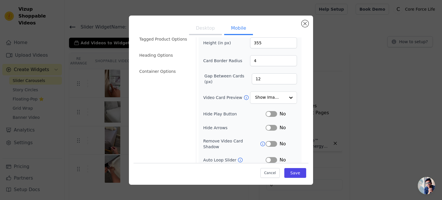
scroll to position [58, 0]
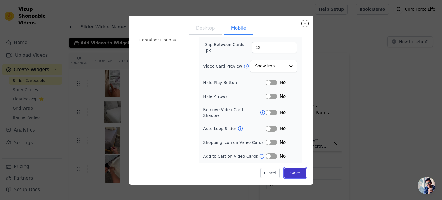
click at [295, 170] on button "Save" at bounding box center [295, 173] width 22 height 10
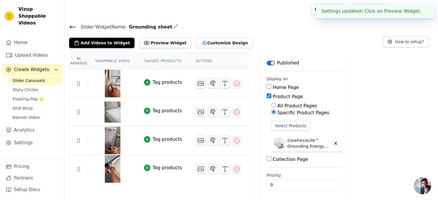
click at [274, 28] on h4 "Slider Widget Name: Grounding sheet" at bounding box center [251, 27] width 364 height 8
click at [221, 86] on icon "button" at bounding box center [224, 83] width 7 height 7
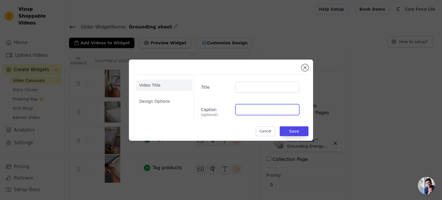
click at [268, 107] on input "Caption (optional)" at bounding box center [267, 109] width 64 height 11
type input "5.0 ⭐⭐⭐⭐⭐"
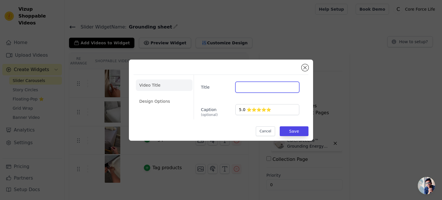
click at [249, 86] on input "Title" at bounding box center [267, 87] width 64 height 11
click at [168, 103] on li "Design Options" at bounding box center [164, 102] width 57 height 12
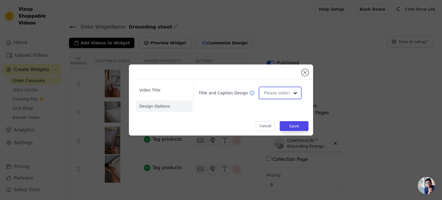
click at [274, 94] on input "Title and Caption Design" at bounding box center [277, 93] width 26 height 12
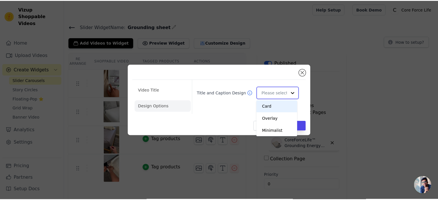
scroll to position [0, 0]
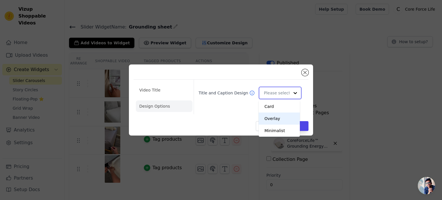
click at [275, 119] on div "Overlay" at bounding box center [279, 118] width 41 height 12
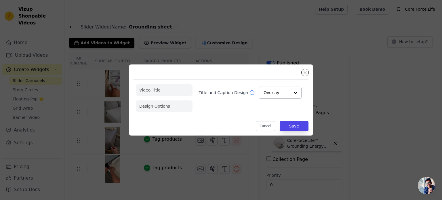
click at [163, 91] on li "Video Title" at bounding box center [164, 90] width 57 height 12
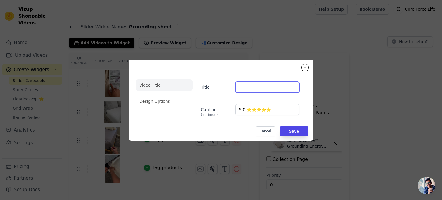
click at [254, 83] on input "Title" at bounding box center [267, 87] width 64 height 11
paste input "Ella Davis"
click at [239, 88] on input "Ella Davis" at bounding box center [267, 87] width 64 height 11
click at [238, 100] on div "Title Ella Davis Caption (optional) 5.0 ⭐⭐⭐⭐⭐" at bounding box center [249, 97] width 110 height 45
click at [238, 87] on input "Ella Davis" at bounding box center [267, 87] width 64 height 11
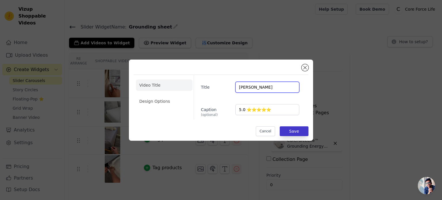
type input "Ella Davis"
click at [302, 131] on button "Save" at bounding box center [294, 131] width 29 height 10
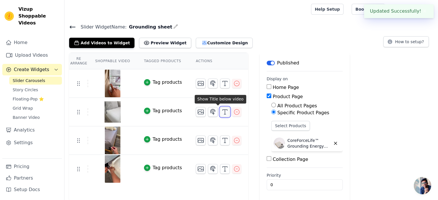
click at [221, 113] on icon "button" at bounding box center [224, 111] width 7 height 7
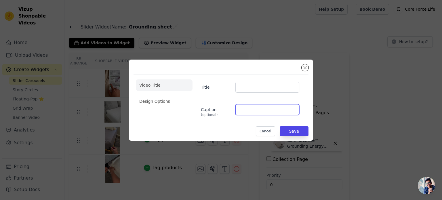
click at [259, 115] on input "Caption (optional)" at bounding box center [267, 109] width 64 height 11
type input "5.0 ⭐⭐⭐⭐⭐"
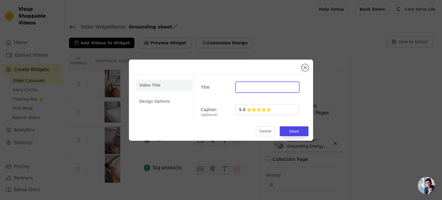
click at [251, 89] on input "Title" at bounding box center [267, 87] width 64 height 11
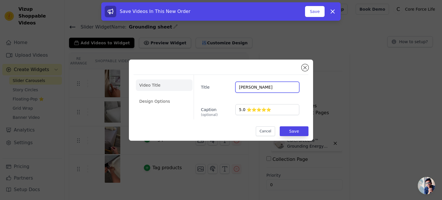
click at [281, 87] on input "[PERSON_NAME]" at bounding box center [267, 87] width 64 height 11
type input "D"
paste input "Ruby Martin"
click at [238, 85] on input "Ruby Martin" at bounding box center [267, 87] width 64 height 11
type input "Ruby Martin"
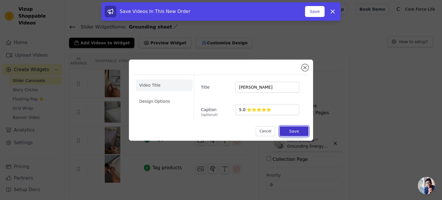
click at [292, 129] on button "Save" at bounding box center [294, 131] width 29 height 10
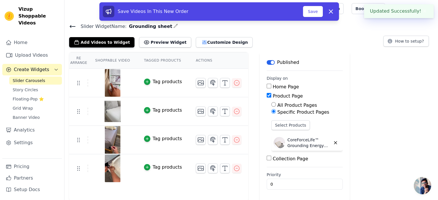
scroll to position [1, 0]
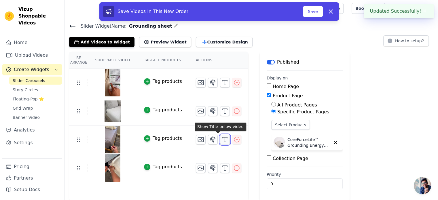
click at [221, 138] on icon "button" at bounding box center [224, 139] width 7 height 7
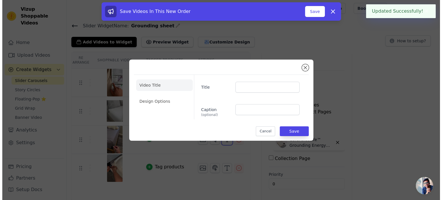
scroll to position [0, 0]
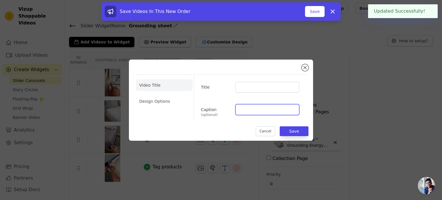
click at [252, 110] on input "Caption (optional)" at bounding box center [267, 109] width 64 height 11
type input "5.0 ⭐⭐⭐⭐⭐"
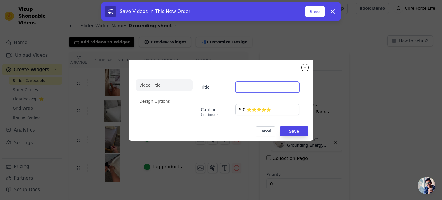
click at [261, 84] on input "Title" at bounding box center [267, 87] width 64 height 11
paste input "Charlotte Williams"
click at [238, 88] on input "Charlotte Williams" at bounding box center [267, 87] width 64 height 11
type input "Charlotte Williams"
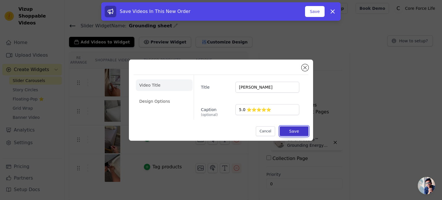
click at [298, 134] on button "Save" at bounding box center [294, 131] width 29 height 10
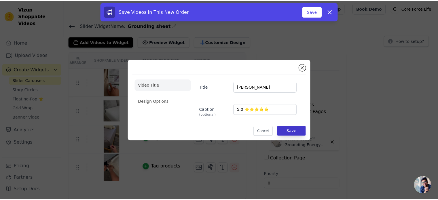
scroll to position [1, 0]
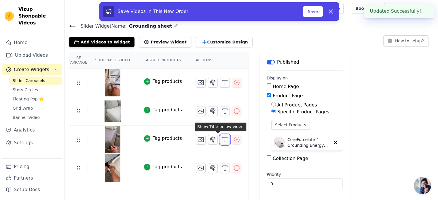
click at [221, 140] on icon "button" at bounding box center [224, 139] width 7 height 7
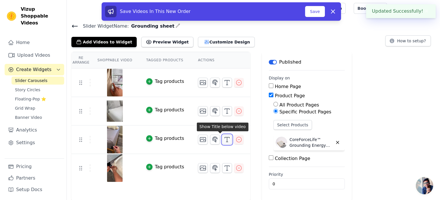
scroll to position [0, 0]
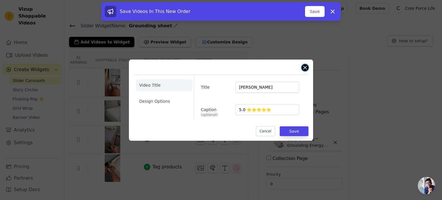
click at [305, 66] on button "Close modal" at bounding box center [305, 67] width 7 height 7
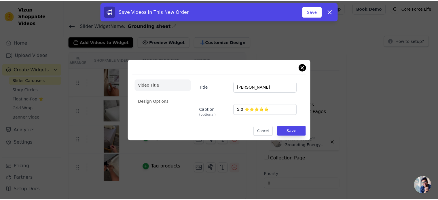
scroll to position [1, 0]
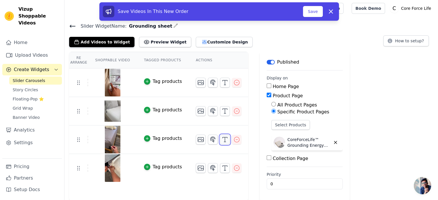
click at [221, 141] on icon "button" at bounding box center [224, 139] width 7 height 7
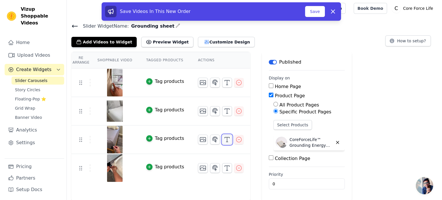
scroll to position [0, 0]
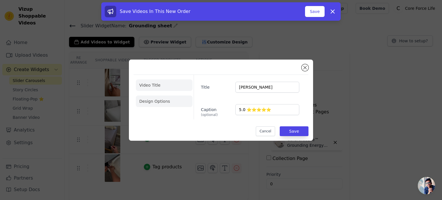
click at [174, 102] on li "Design Options" at bounding box center [164, 102] width 57 height 12
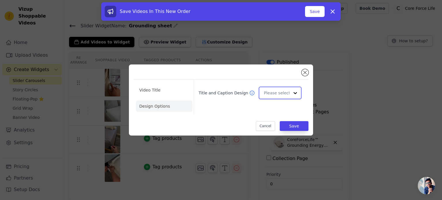
click at [277, 94] on input "Title and Caption Design" at bounding box center [277, 93] width 26 height 12
click at [276, 121] on div "Overlay" at bounding box center [279, 118] width 41 height 12
click at [289, 125] on button "Save" at bounding box center [294, 126] width 29 height 10
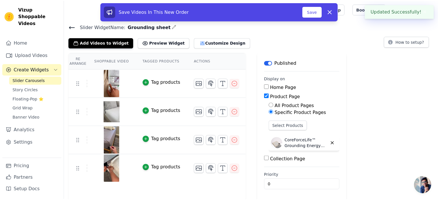
scroll to position [1, 0]
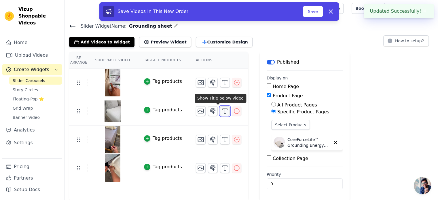
click at [221, 108] on icon "button" at bounding box center [224, 111] width 7 height 7
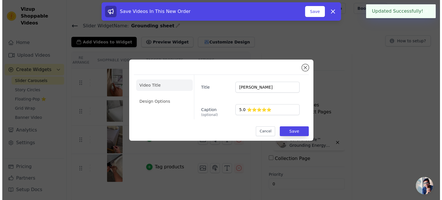
scroll to position [0, 0]
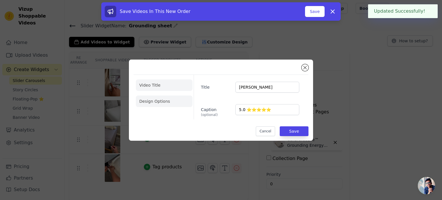
click at [171, 101] on li "Design Options" at bounding box center [164, 102] width 57 height 12
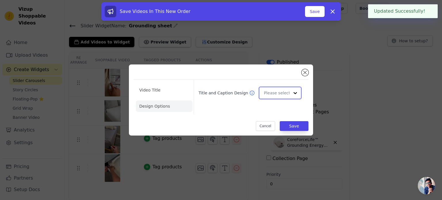
click at [283, 91] on input "Title and Caption Design" at bounding box center [277, 93] width 26 height 12
click at [270, 118] on div "Overlay" at bounding box center [279, 118] width 41 height 12
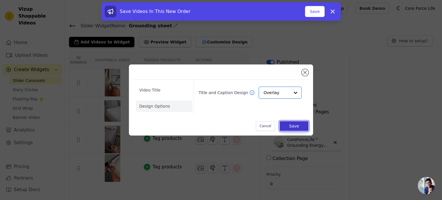
click at [293, 123] on button "Save" at bounding box center [294, 126] width 29 height 10
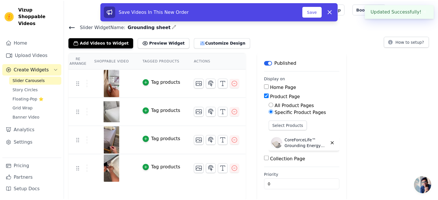
scroll to position [1, 0]
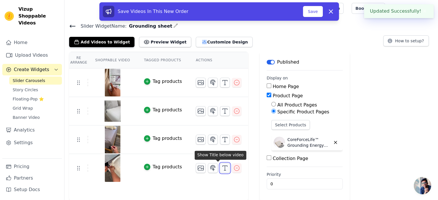
click at [221, 166] on icon "button" at bounding box center [224, 168] width 7 height 7
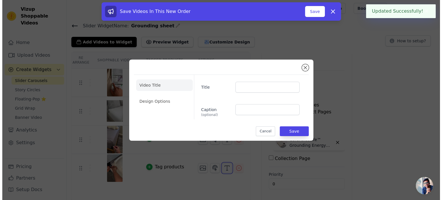
scroll to position [0, 0]
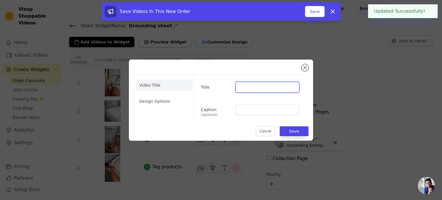
click at [243, 88] on input "Title" at bounding box center [267, 87] width 64 height 11
click at [245, 109] on input "Caption (optional)" at bounding box center [267, 109] width 64 height 11
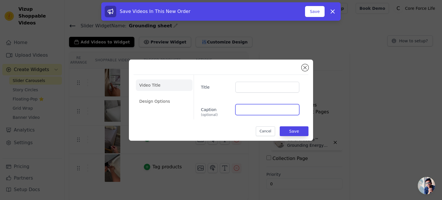
type input "5.0 ⭐⭐⭐⭐⭐"
click at [153, 100] on li "Design Options" at bounding box center [164, 102] width 57 height 12
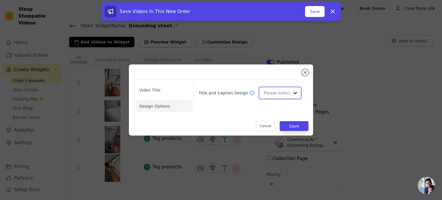
click at [290, 93] on div at bounding box center [295, 93] width 12 height 12
click at [277, 115] on div "Overlay" at bounding box center [279, 118] width 41 height 12
click at [158, 93] on li "Video Title" at bounding box center [164, 90] width 57 height 12
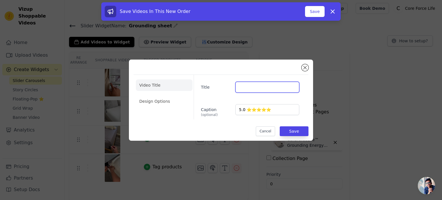
click at [262, 90] on input "Title" at bounding box center [267, 87] width 64 height 11
paste input "⭐️⭐️⭐️⭐️⭐️"
type input "⭐️"
paste input "Mia Johnson"
click at [238, 85] on input "Mia Johnson" at bounding box center [267, 87] width 64 height 11
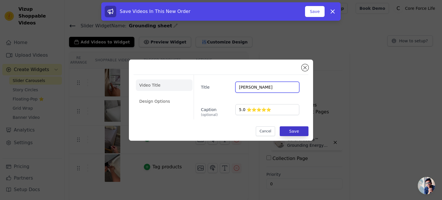
type input "Mia Johnson"
click at [296, 131] on button "Save" at bounding box center [294, 131] width 29 height 10
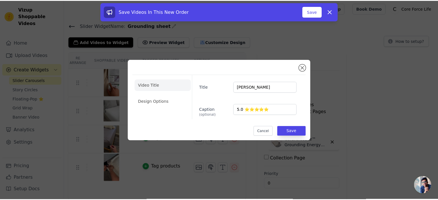
scroll to position [1, 0]
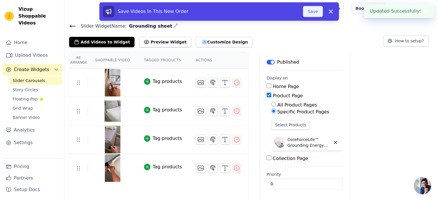
click at [312, 10] on button "Save" at bounding box center [313, 11] width 20 height 11
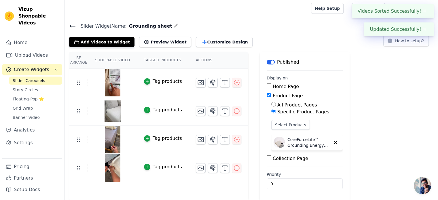
click at [32, 78] on span "Slider Carousels" at bounding box center [29, 81] width 33 height 6
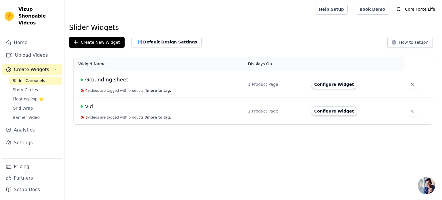
click at [120, 82] on span "Grounding sheet" at bounding box center [106, 80] width 43 height 8
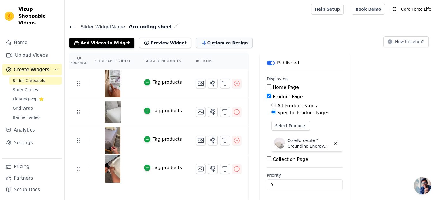
click at [205, 44] on button "Customize Design" at bounding box center [224, 43] width 57 height 10
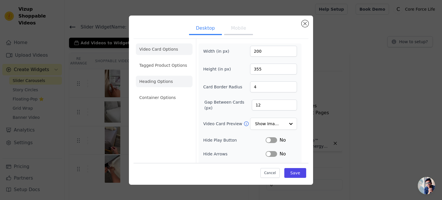
click at [167, 78] on li "Heading Options" at bounding box center [164, 82] width 57 height 12
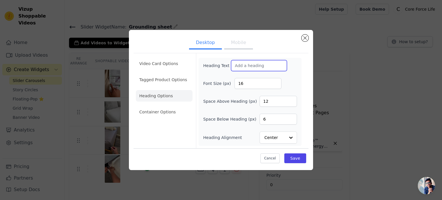
click at [255, 68] on input "Heading Text" at bounding box center [259, 65] width 56 height 11
type input "⭐ Customer Reviews"
click at [273, 82] on input "17" at bounding box center [257, 83] width 47 height 11
click at [275, 82] on input "18" at bounding box center [257, 83] width 47 height 11
click at [275, 82] on input "19" at bounding box center [257, 83] width 47 height 11
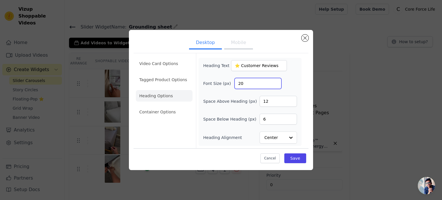
click at [275, 82] on input "20" at bounding box center [257, 83] width 47 height 11
click at [275, 82] on input "21" at bounding box center [257, 83] width 47 height 11
click at [275, 82] on input "22" at bounding box center [257, 83] width 47 height 11
click at [275, 82] on input "23" at bounding box center [257, 83] width 47 height 11
type input "24"
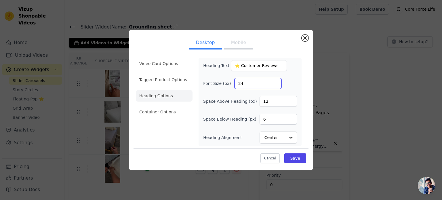
click at [275, 82] on input "24" at bounding box center [257, 83] width 47 height 11
click at [298, 158] on button "Save" at bounding box center [295, 158] width 22 height 10
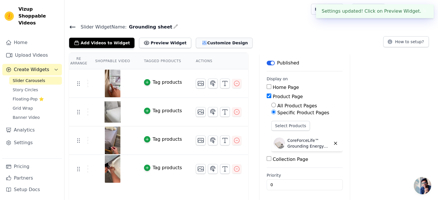
click at [200, 44] on button "Customize Design" at bounding box center [224, 43] width 57 height 10
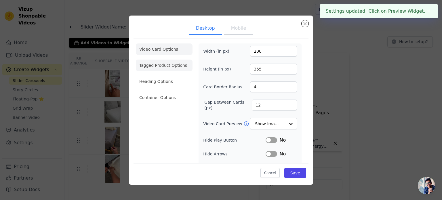
click at [162, 66] on li "Tagged Product Options" at bounding box center [164, 66] width 57 height 12
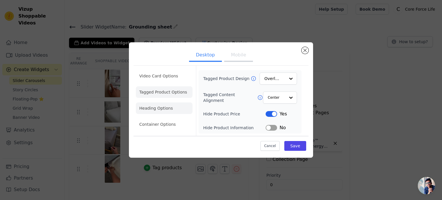
click at [167, 105] on li "Heading Options" at bounding box center [164, 108] width 57 height 12
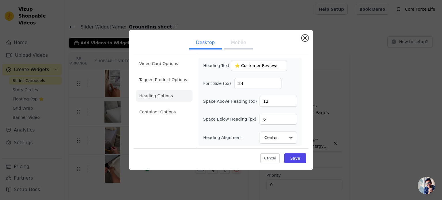
click at [228, 46] on button "Mobile" at bounding box center [238, 43] width 29 height 13
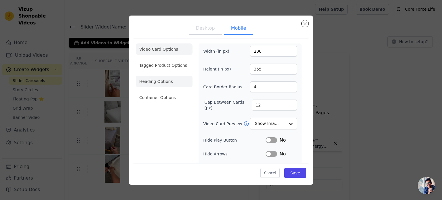
click at [163, 82] on li "Heading Options" at bounding box center [164, 82] width 57 height 12
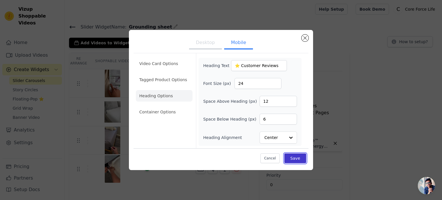
click at [299, 158] on button "Save" at bounding box center [295, 158] width 22 height 10
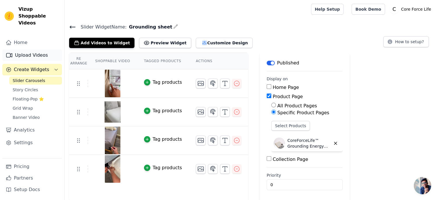
click at [34, 49] on link "Upload Videos" at bounding box center [32, 55] width 60 height 12
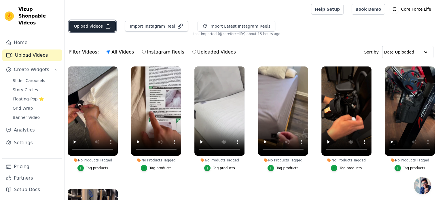
click at [105, 26] on icon "button" at bounding box center [108, 26] width 6 height 6
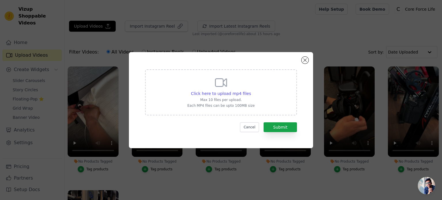
click at [216, 88] on icon at bounding box center [221, 83] width 14 height 14
click at [251, 90] on input "Click here to upload mp4 files Max 10 files per upload. Each MP4 files can be u…" at bounding box center [251, 90] width 0 height 0
type input "C:\fakepath\рол1.MP4"
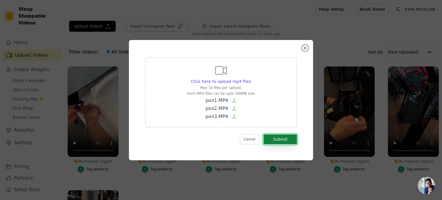
click at [287, 136] on button "Submit" at bounding box center [280, 139] width 33 height 10
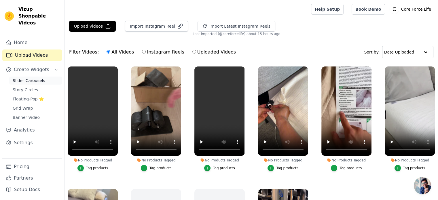
click at [19, 78] on span "Slider Carousels" at bounding box center [29, 81] width 33 height 6
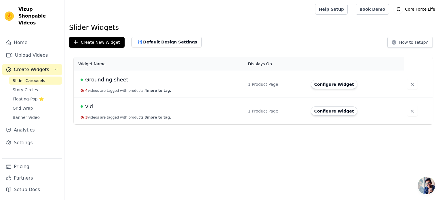
click at [117, 80] on span "Grounding sheet" at bounding box center [106, 80] width 43 height 8
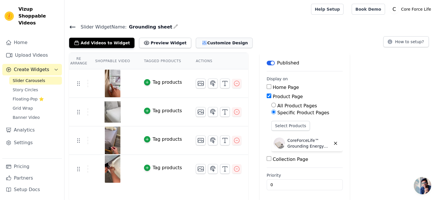
click at [196, 41] on button "Customize Design" at bounding box center [224, 43] width 57 height 10
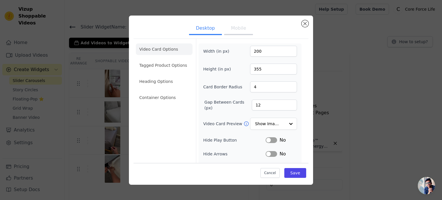
click at [232, 30] on button "Mobile" at bounding box center [238, 28] width 29 height 13
click at [308, 21] on div "Desktop Mobile Video Card Options Tagged Product Options Heading Options Contai…" at bounding box center [221, 100] width 184 height 169
click at [293, 172] on button "Save" at bounding box center [295, 173] width 22 height 10
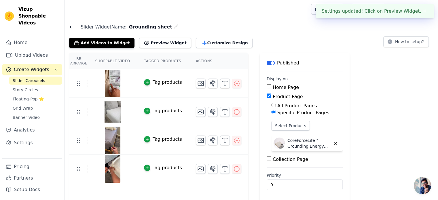
click at [30, 78] on span "Slider Carousels" at bounding box center [29, 81] width 33 height 6
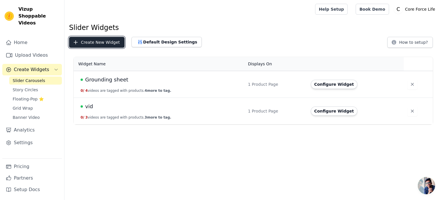
click at [101, 41] on button "Create New Widget" at bounding box center [97, 42] width 56 height 11
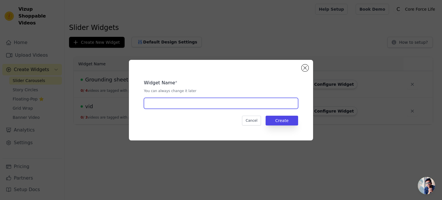
click at [171, 101] on input "text" at bounding box center [221, 103] width 154 height 11
type input "К"
type input "Roller"
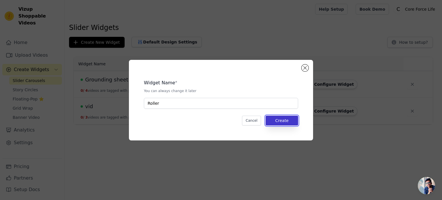
click at [290, 121] on button "Create" at bounding box center [282, 121] width 33 height 10
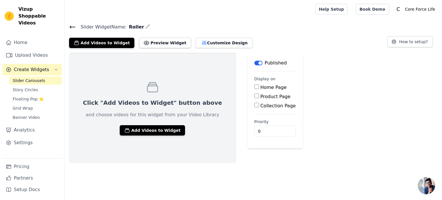
click at [254, 97] on input "Product Page" at bounding box center [256, 96] width 5 height 5
checkbox input "true"
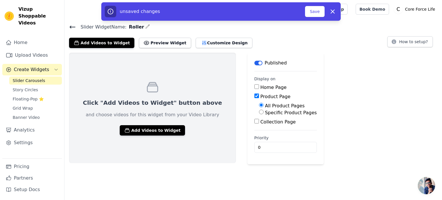
click at [259, 113] on input "Specific Product Pages" at bounding box center [261, 112] width 5 height 5
radio input "true"
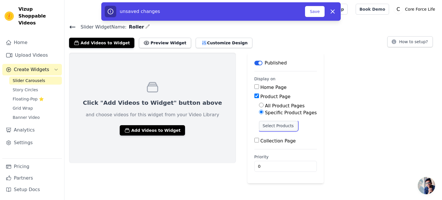
click at [259, 123] on button "Select Products" at bounding box center [278, 126] width 39 height 10
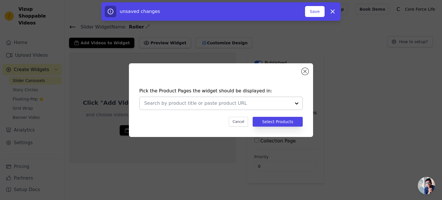
click at [295, 103] on div at bounding box center [297, 103] width 12 height 13
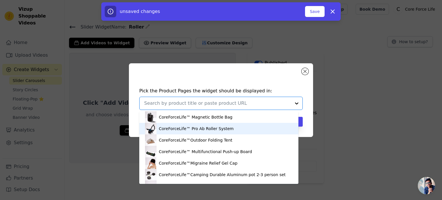
click at [181, 128] on div "CoreForceLife™ Pro Ab Roller System" at bounding box center [196, 129] width 75 height 6
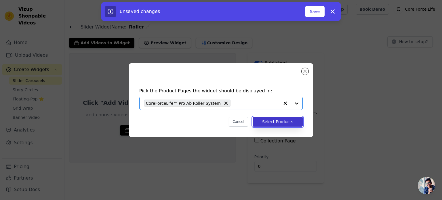
click at [281, 124] on button "Select Products" at bounding box center [278, 122] width 50 height 10
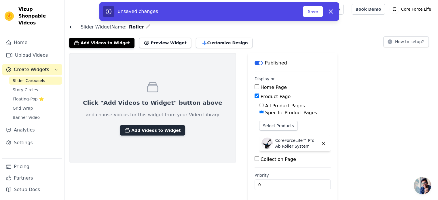
click at [149, 130] on button "Add Videos to Widget" at bounding box center [152, 130] width 65 height 10
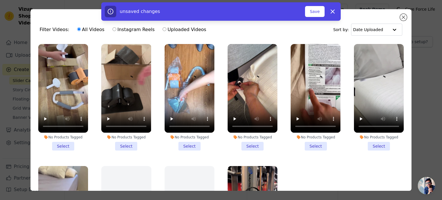
click at [188, 147] on li "No Products Tagged Select" at bounding box center [190, 97] width 50 height 106
click at [0, 0] on input "No Products Tagged Select" at bounding box center [0, 0] width 0 height 0
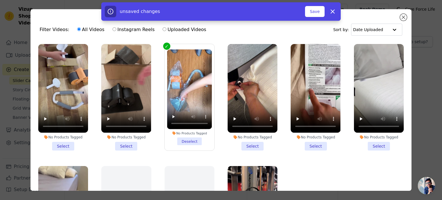
click at [124, 147] on li "No Products Tagged Select" at bounding box center [126, 97] width 50 height 106
click at [0, 0] on input "No Products Tagged Select" at bounding box center [0, 0] width 0 height 0
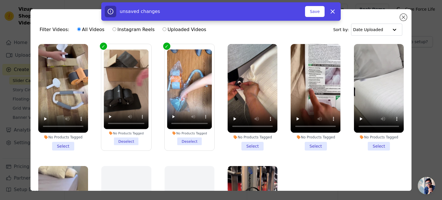
click at [66, 144] on li "No Products Tagged Select" at bounding box center [63, 97] width 50 height 106
click at [0, 0] on input "No Products Tagged Select" at bounding box center [0, 0] width 0 height 0
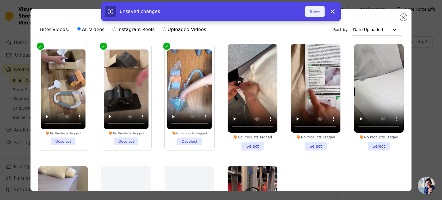
click at [316, 12] on button "Save" at bounding box center [315, 11] width 20 height 11
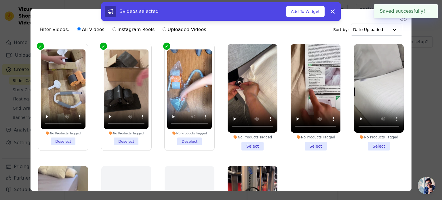
click at [316, 12] on button "Add To Widget" at bounding box center [305, 11] width 39 height 11
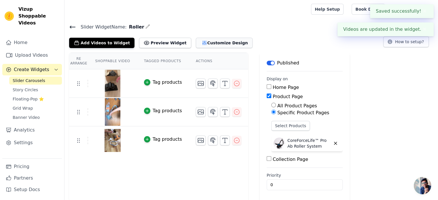
click at [203, 43] on button "Customize Design" at bounding box center [224, 43] width 57 height 10
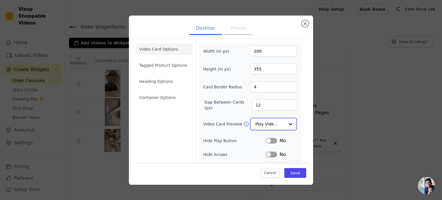
click at [285, 123] on div at bounding box center [291, 124] width 12 height 12
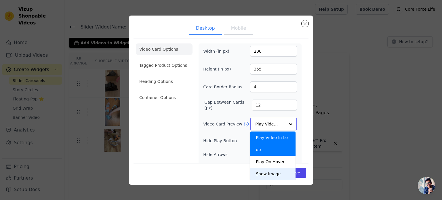
click at [274, 168] on div "Show Image" at bounding box center [272, 174] width 45 height 12
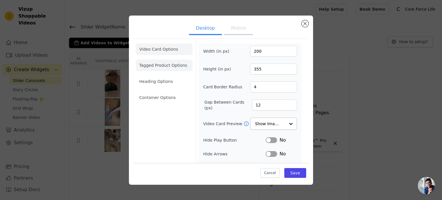
click at [176, 66] on li "Tagged Product Options" at bounding box center [164, 66] width 57 height 12
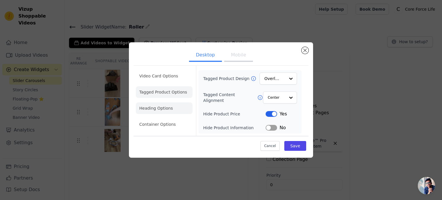
click at [167, 112] on li "Heading Options" at bounding box center [164, 108] width 57 height 12
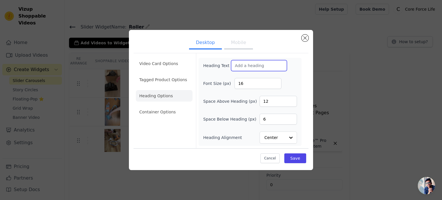
click at [252, 67] on input "Heading Text" at bounding box center [259, 65] width 56 height 11
type input "⭐ Customer Reviews"
click at [274, 83] on input "17" at bounding box center [257, 83] width 47 height 11
click at [274, 83] on input "18" at bounding box center [257, 83] width 47 height 11
click at [274, 83] on input "19" at bounding box center [257, 83] width 47 height 11
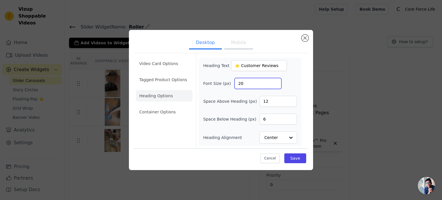
click at [274, 83] on input "20" at bounding box center [257, 83] width 47 height 11
click at [274, 83] on input "21" at bounding box center [257, 83] width 47 height 11
click at [274, 83] on input "22" at bounding box center [257, 83] width 47 height 11
click at [274, 83] on input "23" at bounding box center [257, 83] width 47 height 11
type input "24"
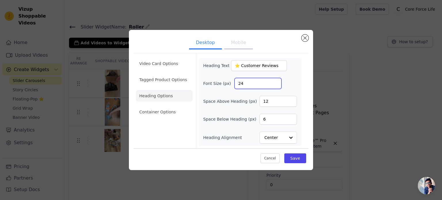
click at [274, 83] on input "24" at bounding box center [257, 83] width 47 height 11
click at [173, 112] on li "Container Options" at bounding box center [164, 112] width 57 height 12
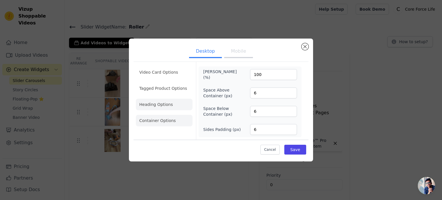
click at [175, 105] on li "Heading Options" at bounding box center [164, 105] width 57 height 12
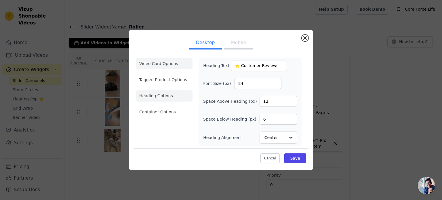
click at [169, 68] on li "Video Card Options" at bounding box center [164, 64] width 57 height 12
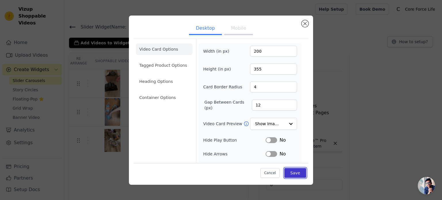
click at [291, 172] on button "Save" at bounding box center [295, 173] width 22 height 10
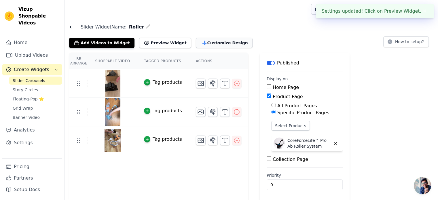
click at [214, 42] on button "Customize Design" at bounding box center [224, 43] width 57 height 10
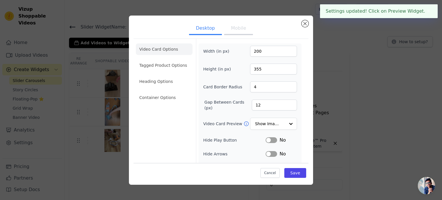
click at [233, 29] on button "Mobile" at bounding box center [238, 28] width 29 height 13
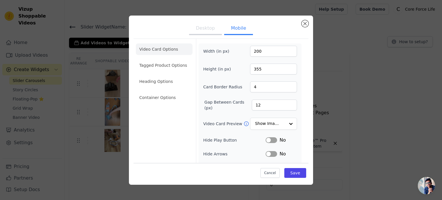
click at [205, 27] on button "Desktop" at bounding box center [205, 28] width 33 height 13
click at [230, 29] on button "Mobile" at bounding box center [238, 28] width 29 height 13
click at [173, 66] on li "Tagged Product Options" at bounding box center [164, 66] width 57 height 12
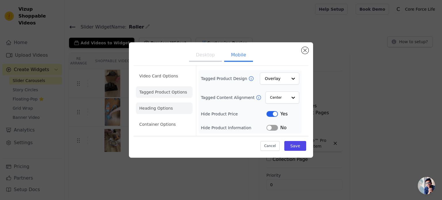
click at [167, 110] on li "Heading Options" at bounding box center [164, 108] width 57 height 12
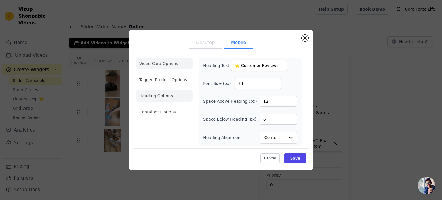
click at [171, 65] on li "Video Card Options" at bounding box center [164, 64] width 57 height 12
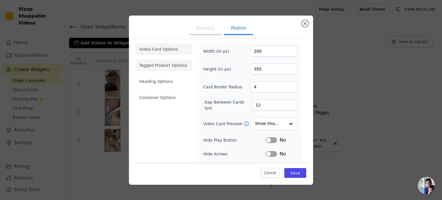
click at [183, 67] on li "Tagged Product Options" at bounding box center [164, 66] width 57 height 12
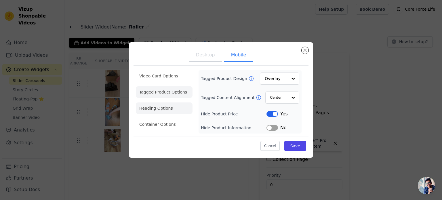
click at [165, 109] on li "Heading Options" at bounding box center [164, 108] width 57 height 12
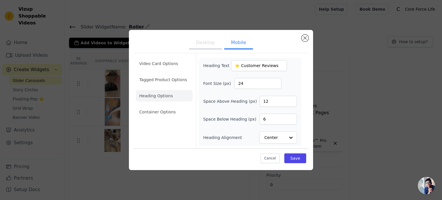
click at [210, 45] on button "Desktop" at bounding box center [205, 43] width 33 height 13
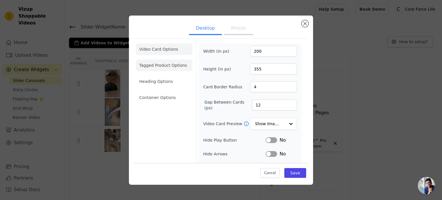
click at [164, 63] on li "Tagged Product Options" at bounding box center [164, 66] width 57 height 12
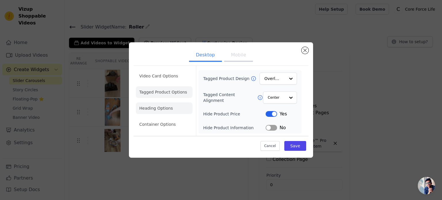
click at [161, 106] on li "Heading Options" at bounding box center [164, 108] width 57 height 12
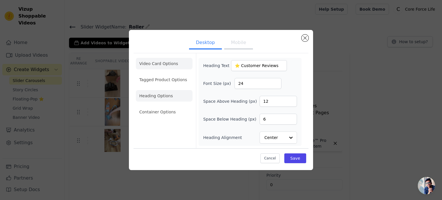
click at [167, 60] on li "Video Card Options" at bounding box center [164, 64] width 57 height 12
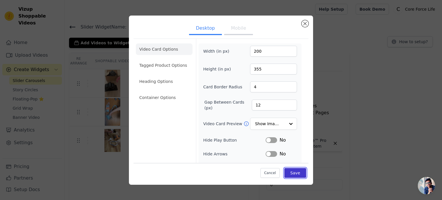
click at [297, 171] on button "Save" at bounding box center [295, 173] width 22 height 10
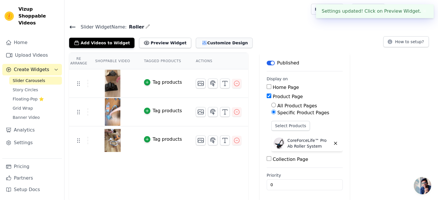
click at [201, 42] on icon "button" at bounding box center [204, 43] width 6 height 6
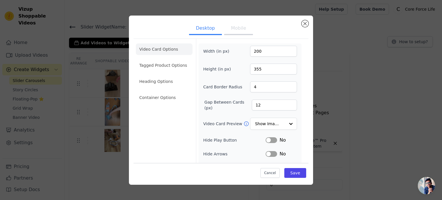
click at [230, 32] on button "Mobile" at bounding box center [238, 28] width 29 height 13
click at [239, 31] on button "Mobile" at bounding box center [238, 28] width 29 height 13
click at [169, 65] on li "Tagged Product Options" at bounding box center [164, 66] width 57 height 12
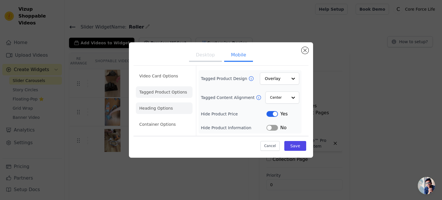
click at [156, 109] on li "Heading Options" at bounding box center [164, 108] width 57 height 12
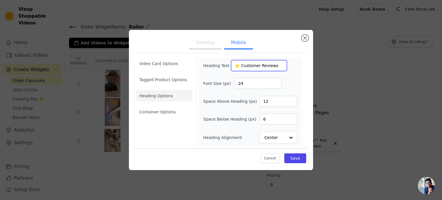
click at [233, 66] on input "⭐ Customer Reviews" at bounding box center [259, 65] width 56 height 11
click at [254, 85] on input "24" at bounding box center [257, 83] width 47 height 11
click at [299, 159] on button "Save" at bounding box center [295, 158] width 22 height 10
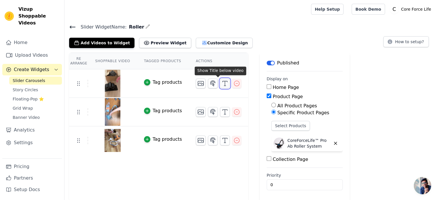
click at [221, 84] on icon "button" at bounding box center [224, 83] width 7 height 7
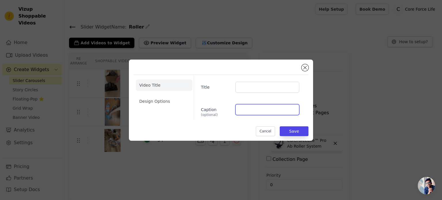
click at [246, 110] on input "Caption (optional)" at bounding box center [267, 109] width 64 height 11
type input "5.0 ⭐⭐⭐⭐⭐"
click at [169, 99] on li "Design Options" at bounding box center [164, 102] width 57 height 12
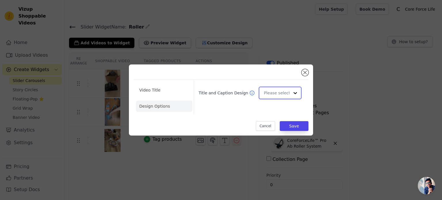
click at [290, 91] on div at bounding box center [295, 93] width 12 height 12
click at [274, 120] on div "Overlay" at bounding box center [279, 118] width 41 height 12
click at [175, 93] on li "Video Title" at bounding box center [164, 90] width 57 height 12
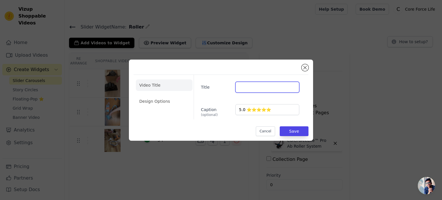
click at [260, 89] on input "Title" at bounding box center [267, 87] width 64 height 11
paste input "Leo Walker"
click at [237, 87] on input "Leo Walker" at bounding box center [267, 87] width 64 height 11
type input "Leo Walker"
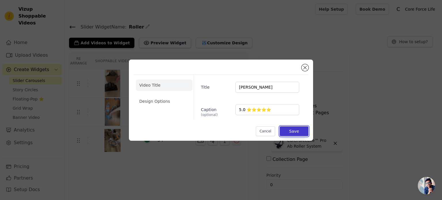
click at [295, 133] on button "Save" at bounding box center [294, 131] width 29 height 10
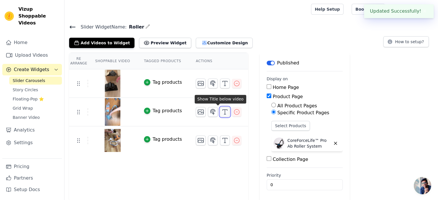
click at [221, 112] on icon "button" at bounding box center [224, 111] width 7 height 7
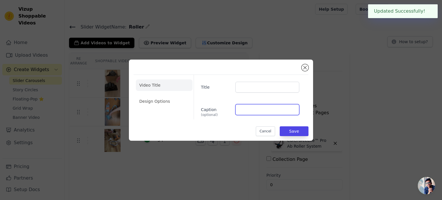
click at [254, 109] on input "Caption (optional)" at bounding box center [267, 109] width 64 height 11
type input "5.0 ⭐⭐⭐⭐⭐"
click at [149, 102] on li "Design Options" at bounding box center [164, 102] width 57 height 12
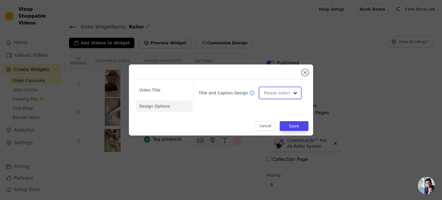
click at [272, 91] on input "Title and Caption Design" at bounding box center [277, 93] width 26 height 12
click at [272, 118] on div "Overlay" at bounding box center [279, 118] width 41 height 12
click at [153, 88] on li "Video Title" at bounding box center [164, 90] width 57 height 12
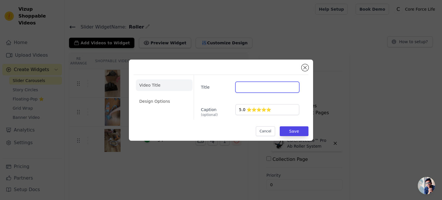
click at [262, 87] on input "Title" at bounding box center [267, 87] width 64 height 11
paste input "Lucas Carter"
click at [238, 87] on input "Lucas Carter" at bounding box center [267, 87] width 64 height 11
type input "Lucas Carter"
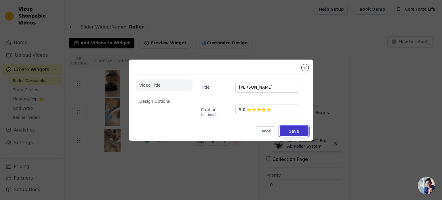
click at [295, 132] on button "Save" at bounding box center [294, 131] width 29 height 10
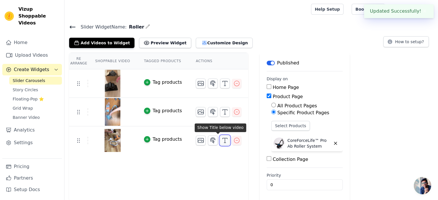
click at [221, 141] on icon "button" at bounding box center [224, 140] width 7 height 7
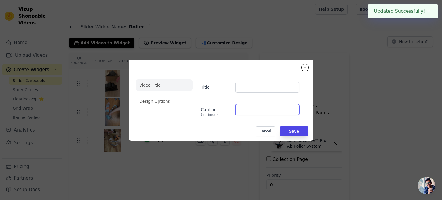
click at [253, 111] on input "Caption (optional)" at bounding box center [267, 109] width 64 height 11
type input "5.0 ⭐⭐⭐⭐⭐"
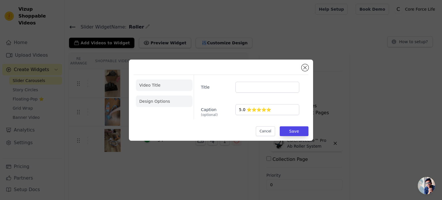
click at [164, 98] on li "Design Options" at bounding box center [164, 102] width 57 height 12
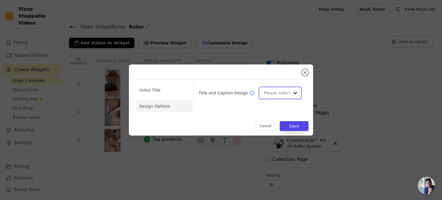
click at [280, 93] on input "Title and Caption Design" at bounding box center [277, 93] width 26 height 12
click at [276, 119] on div "Overlay" at bounding box center [279, 118] width 41 height 12
click at [148, 91] on li "Video Title" at bounding box center [164, 90] width 57 height 12
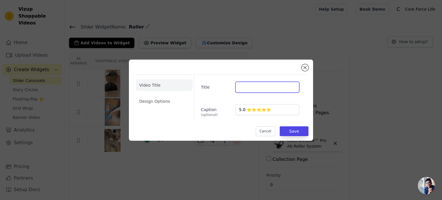
click at [254, 86] on input "Title" at bounding box center [267, 87] width 64 height 11
paste input "Archer Evans"
click at [239, 88] on input "Archer Evans" at bounding box center [267, 87] width 64 height 11
type input "Archer Evans"
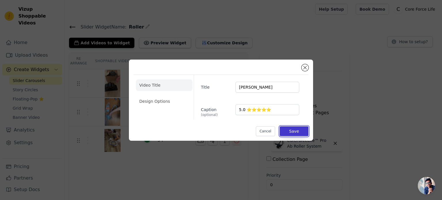
click at [300, 132] on button "Save" at bounding box center [294, 131] width 29 height 10
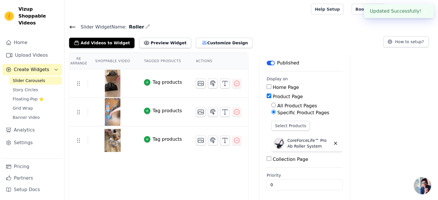
click at [360, 68] on div "Re Arrange Shoppable Video Tagged Products Actions Tag products Tag products Ta…" at bounding box center [250, 127] width 373 height 149
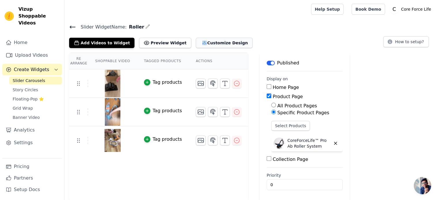
click at [196, 42] on button "Customize Design" at bounding box center [224, 43] width 57 height 10
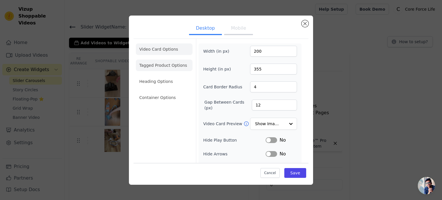
click at [159, 65] on li "Tagged Product Options" at bounding box center [164, 66] width 57 height 12
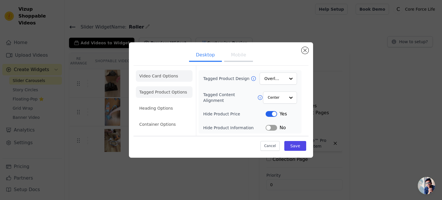
click at [158, 73] on li "Video Card Options" at bounding box center [164, 76] width 57 height 12
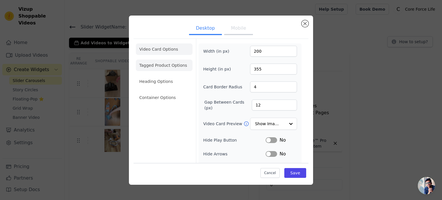
click at [159, 68] on li "Tagged Product Options" at bounding box center [164, 66] width 57 height 12
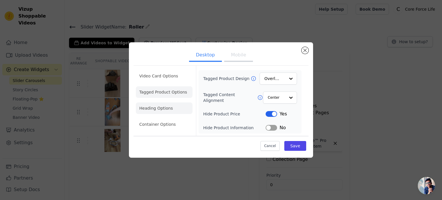
click at [155, 109] on li "Heading Options" at bounding box center [164, 108] width 57 height 12
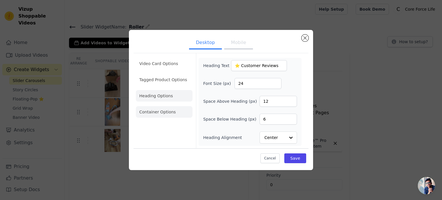
click at [162, 115] on li "Container Options" at bounding box center [164, 112] width 57 height 12
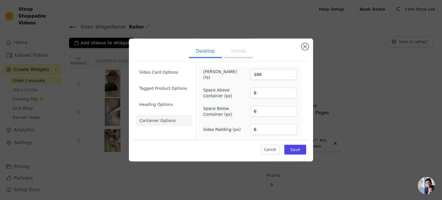
click at [233, 55] on button "Mobile" at bounding box center [238, 51] width 29 height 13
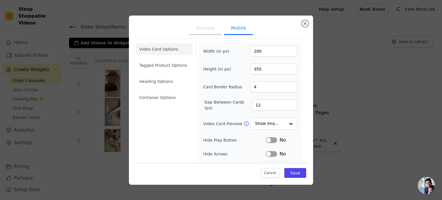
click at [203, 32] on button "Desktop" at bounding box center [205, 28] width 33 height 13
click at [227, 30] on button "Mobile" at bounding box center [238, 28] width 29 height 13
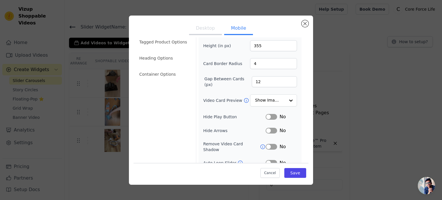
scroll to position [67, 0]
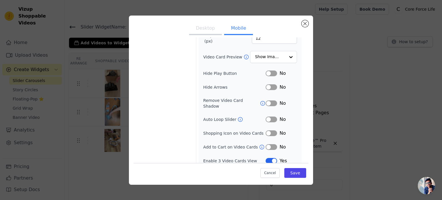
click at [302, 19] on div "Desktop Mobile Video Card Options Tagged Product Options Heading Options Contai…" at bounding box center [221, 100] width 184 height 169
click at [302, 21] on ul "Desktop Mobile" at bounding box center [220, 28] width 175 height 17
click at [303, 23] on button "Close modal" at bounding box center [305, 23] width 7 height 7
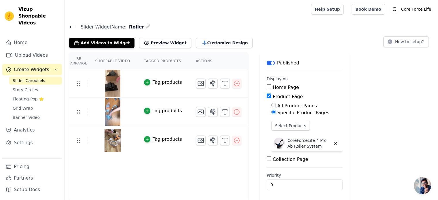
click at [27, 78] on span "Slider Carousels" at bounding box center [29, 81] width 33 height 6
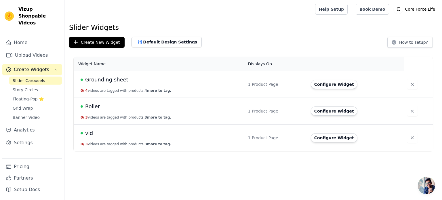
click at [106, 79] on span "Grounding sheet" at bounding box center [106, 80] width 43 height 8
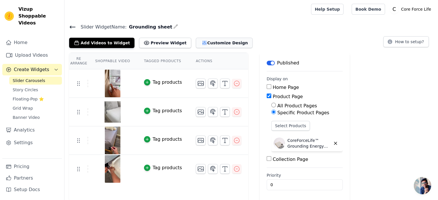
click at [206, 40] on button "Customize Design" at bounding box center [224, 43] width 57 height 10
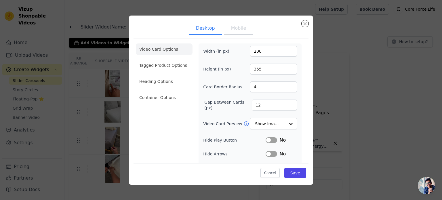
click at [234, 28] on button "Mobile" at bounding box center [238, 28] width 29 height 13
click at [139, 68] on li "Tagged Product Options" at bounding box center [164, 66] width 57 height 12
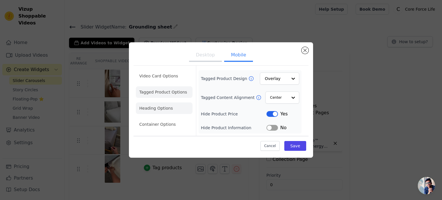
click at [162, 107] on li "Heading Options" at bounding box center [164, 108] width 57 height 12
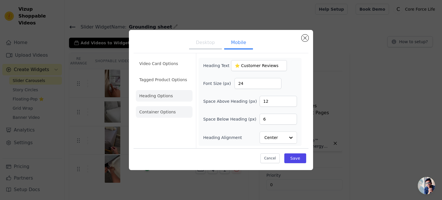
click at [139, 111] on li "Container Options" at bounding box center [164, 112] width 57 height 12
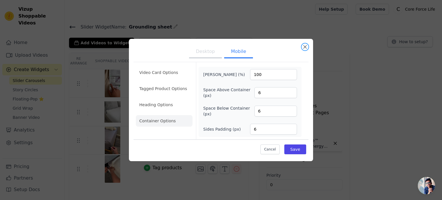
click at [302, 48] on button "Close modal" at bounding box center [305, 46] width 7 height 7
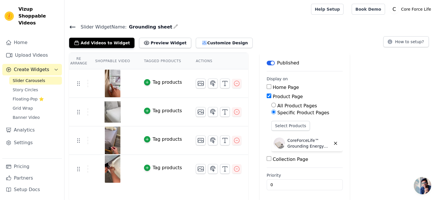
click at [34, 78] on span "Slider Carousels" at bounding box center [29, 81] width 33 height 6
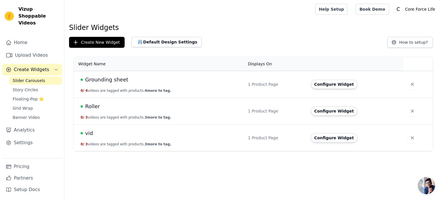
click at [91, 107] on span "Roller" at bounding box center [92, 106] width 15 height 8
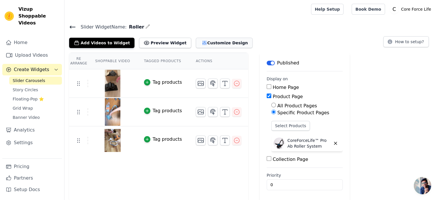
click at [198, 41] on button "Customize Design" at bounding box center [224, 43] width 57 height 10
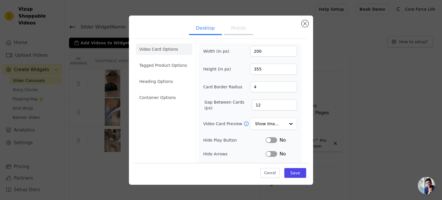
click at [239, 28] on button "Mobile" at bounding box center [238, 28] width 29 height 13
click at [177, 62] on li "Tagged Product Options" at bounding box center [164, 66] width 57 height 12
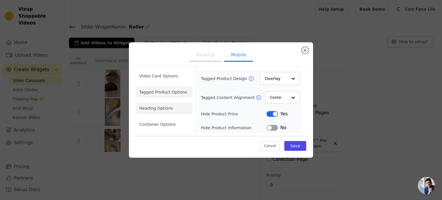
click at [164, 112] on li "Heading Options" at bounding box center [164, 108] width 57 height 12
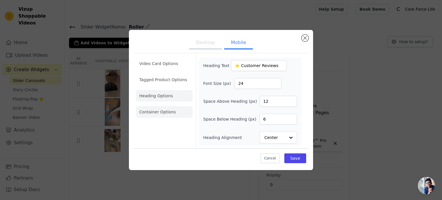
click at [166, 113] on li "Container Options" at bounding box center [164, 112] width 57 height 12
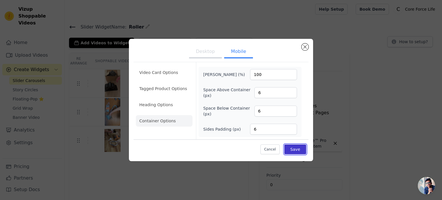
click at [296, 150] on button "Save" at bounding box center [295, 149] width 22 height 10
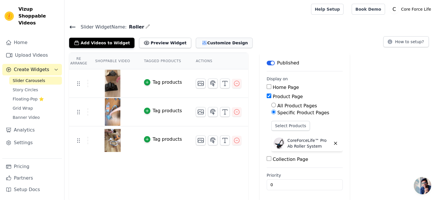
click at [209, 42] on button "Customize Design" at bounding box center [224, 43] width 57 height 10
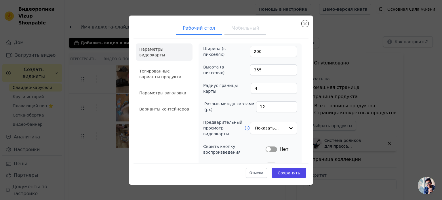
click at [243, 28] on font "Мобильный" at bounding box center [245, 27] width 28 height 5
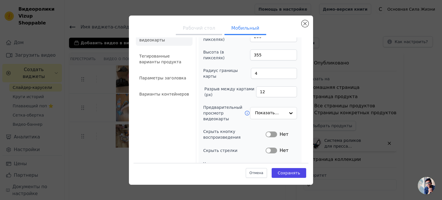
scroll to position [29, 0]
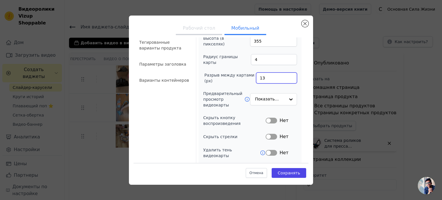
type input "13"
click at [286, 75] on input "13" at bounding box center [276, 78] width 41 height 11
click at [285, 100] on div at bounding box center [291, 100] width 12 height 12
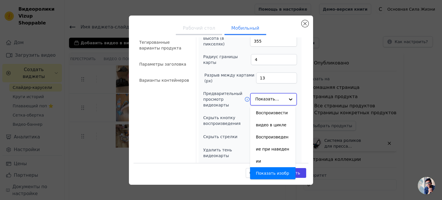
click at [276, 167] on div "Показать изображение" at bounding box center [272, 179] width 45 height 24
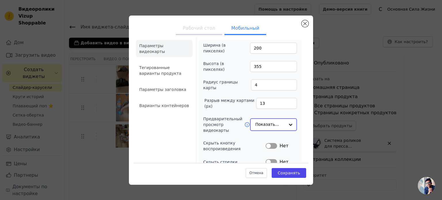
scroll to position [0, 0]
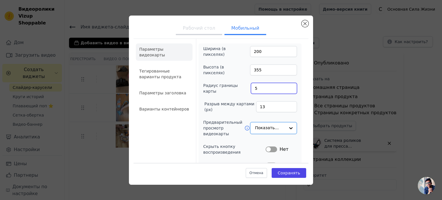
type input "5"
click at [287, 86] on input "5" at bounding box center [274, 88] width 46 height 11
click at [289, 174] on font "Сохранять" at bounding box center [289, 173] width 22 height 5
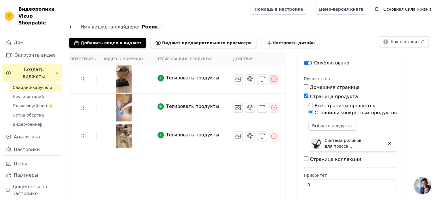
click at [270, 79] on icon "button" at bounding box center [273, 79] width 7 height 7
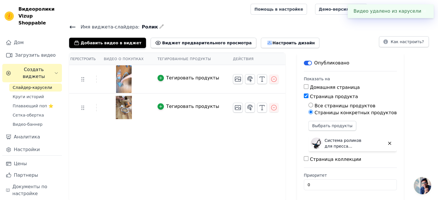
click at [24, 85] on font "Слайдер-карусели" at bounding box center [32, 87] width 39 height 5
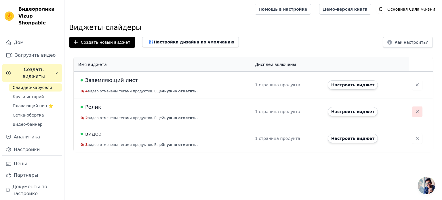
click at [414, 112] on icon "button" at bounding box center [417, 112] width 6 height 6
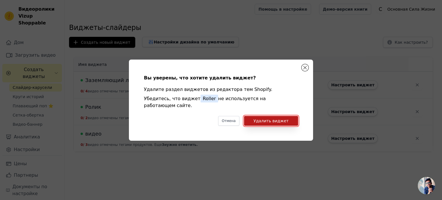
click at [266, 119] on font "Удалить виджет" at bounding box center [270, 121] width 35 height 5
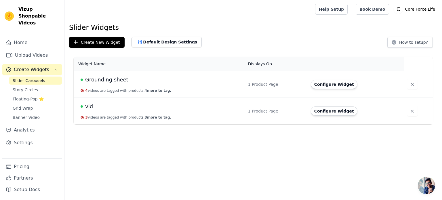
drag, startPoint x: 214, startPoint y: 18, endPoint x: 211, endPoint y: 19, distance: 3.9
click at [214, 18] on div at bounding box center [188, 9] width 239 height 18
click at [102, 42] on button "Create New Widget" at bounding box center [97, 42] width 56 height 11
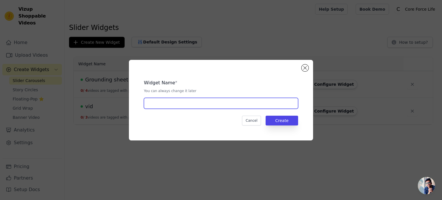
click at [195, 105] on input "text" at bounding box center [221, 103] width 154 height 11
type input "Roller"
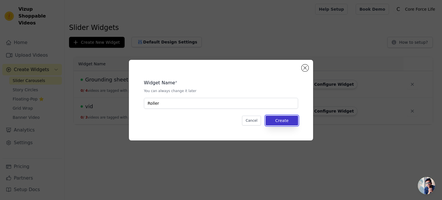
click at [287, 121] on button "Create" at bounding box center [282, 121] width 33 height 10
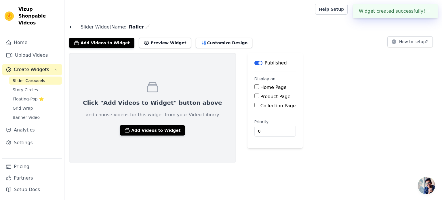
click at [254, 95] on input "Product Page" at bounding box center [256, 96] width 5 height 5
checkbox input "true"
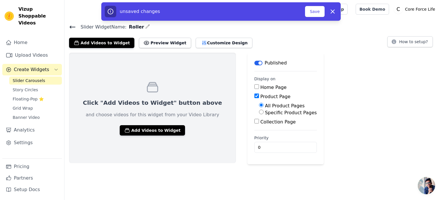
click at [259, 111] on input "Specific Product Pages" at bounding box center [261, 112] width 5 height 5
radio input "true"
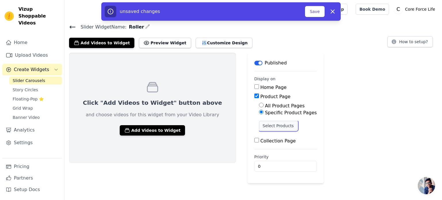
click at [259, 125] on button "Select Products" at bounding box center [278, 126] width 39 height 10
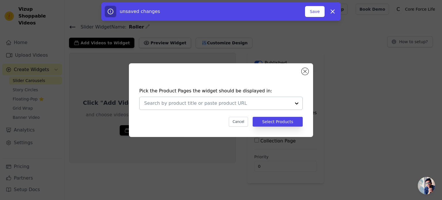
click at [297, 103] on div at bounding box center [297, 103] width 12 height 13
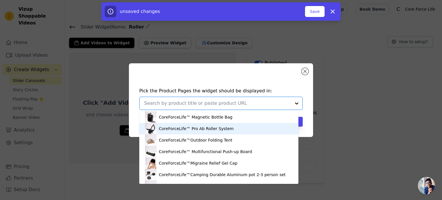
click at [218, 126] on div "CoreForceLife™ Pro Ab Roller System" at bounding box center [196, 129] width 75 height 6
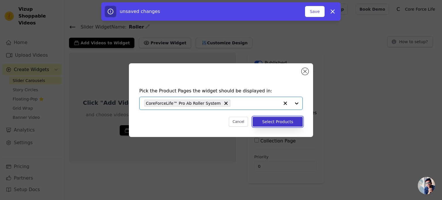
click at [268, 121] on button "Select Products" at bounding box center [278, 122] width 50 height 10
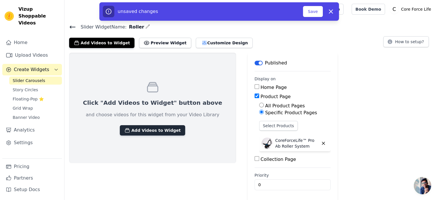
click at [160, 130] on button "Add Videos to Widget" at bounding box center [152, 130] width 65 height 10
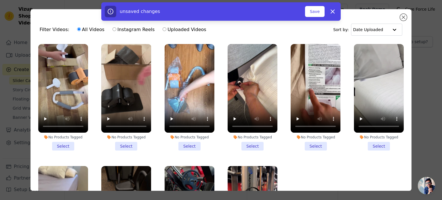
click at [121, 144] on li "No Products Tagged Select" at bounding box center [126, 97] width 50 height 106
click at [0, 0] on input "No Products Tagged Select" at bounding box center [0, 0] width 0 height 0
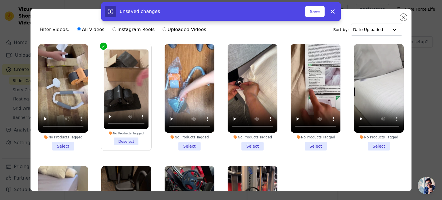
click at [59, 144] on li "No Products Tagged Select" at bounding box center [63, 97] width 50 height 106
click at [0, 0] on input "No Products Tagged Select" at bounding box center [0, 0] width 0 height 0
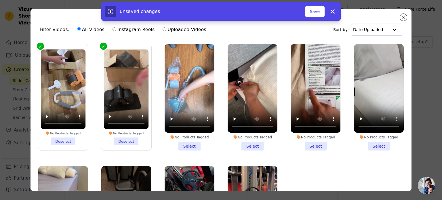
click at [181, 142] on li "No Products Tagged Select" at bounding box center [190, 97] width 50 height 106
click at [0, 0] on input "No Products Tagged Select" at bounding box center [0, 0] width 0 height 0
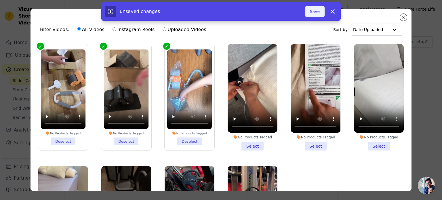
click at [317, 12] on button "Save" at bounding box center [315, 11] width 20 height 11
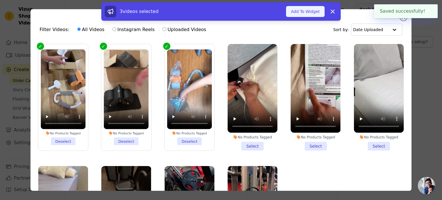
click at [317, 12] on button "Add To Widget" at bounding box center [305, 11] width 39 height 11
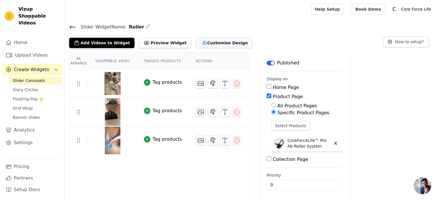
click at [218, 43] on button "Customize Design" at bounding box center [224, 43] width 57 height 10
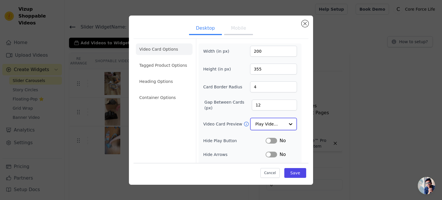
click at [280, 120] on input "Video Card Preview" at bounding box center [270, 124] width 30 height 12
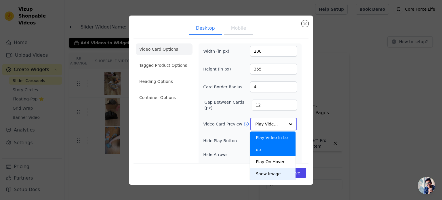
click at [263, 168] on div "Show Image" at bounding box center [272, 174] width 45 height 12
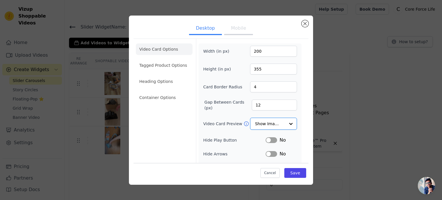
click at [241, 27] on button "Mobile" at bounding box center [238, 28] width 29 height 13
click at [274, 123] on input "Video Card Preview" at bounding box center [270, 124] width 30 height 12
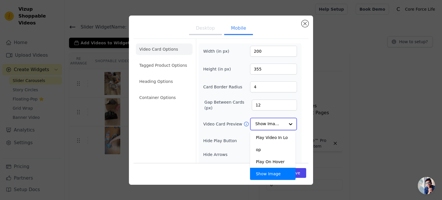
click at [273, 168] on div "Show Image" at bounding box center [272, 174] width 45 height 12
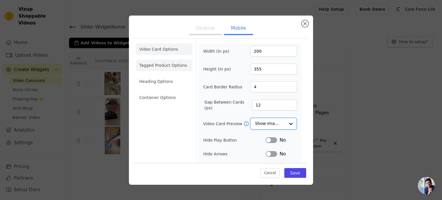
click at [170, 67] on li "Tagged Product Options" at bounding box center [164, 66] width 57 height 12
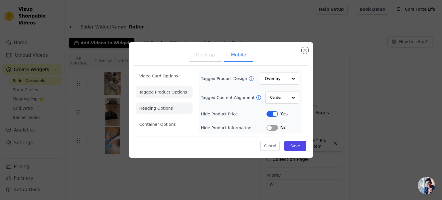
click at [151, 111] on li "Heading Options" at bounding box center [164, 108] width 57 height 12
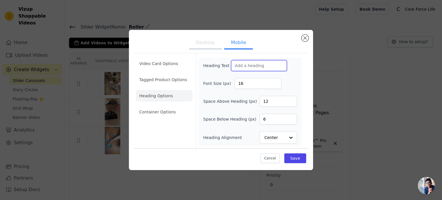
click at [257, 64] on input "Heading Text" at bounding box center [259, 65] width 56 height 11
click at [211, 46] on button "Desktop" at bounding box center [205, 43] width 33 height 13
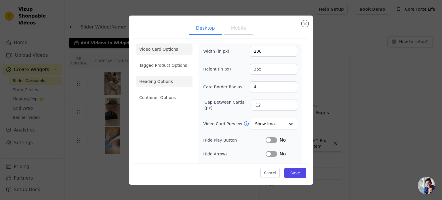
click at [154, 84] on li "Heading Options" at bounding box center [164, 82] width 57 height 12
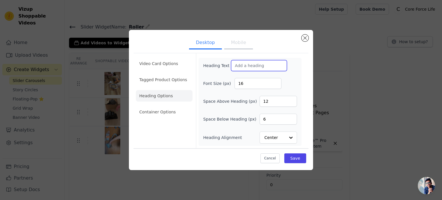
click at [245, 64] on input "Heading Text" at bounding box center [259, 65] width 56 height 11
type input "⭐ Customer Reviews"
click at [275, 81] on input "17" at bounding box center [257, 83] width 47 height 11
click at [275, 81] on input "18" at bounding box center [257, 83] width 47 height 11
click at [275, 81] on input "19" at bounding box center [257, 83] width 47 height 11
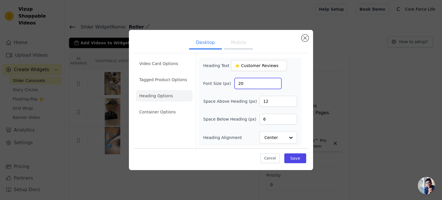
click at [275, 81] on input "20" at bounding box center [257, 83] width 47 height 11
click at [275, 81] on input "21" at bounding box center [257, 83] width 47 height 11
click at [275, 81] on input "22" at bounding box center [257, 83] width 47 height 11
click at [275, 81] on input "23" at bounding box center [257, 83] width 47 height 11
type input "24"
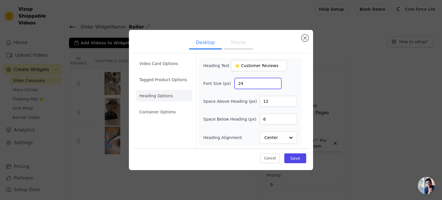
click at [275, 81] on input "24" at bounding box center [257, 83] width 47 height 11
drag, startPoint x: 273, startPoint y: 66, endPoint x: 227, endPoint y: 70, distance: 46.2
click at [227, 70] on div "Heading Text ⭐ Customer Reviews" at bounding box center [245, 65] width 84 height 11
click at [159, 110] on li "Container Options" at bounding box center [164, 112] width 57 height 12
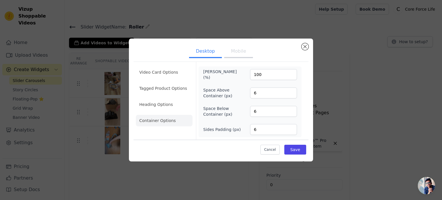
click at [233, 50] on button "Mobile" at bounding box center [238, 51] width 29 height 13
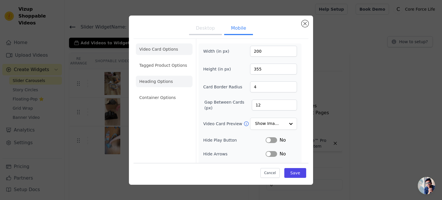
click at [163, 79] on li "Heading Options" at bounding box center [164, 82] width 57 height 12
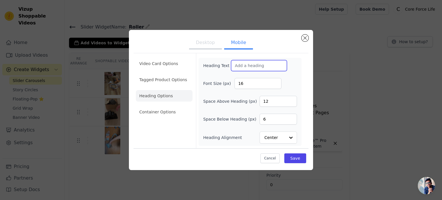
click at [241, 68] on input "Heading Text" at bounding box center [259, 65] width 56 height 11
paste input "⭐ Customer Reviews"
type input "⭐ Customer Reviews"
click at [275, 81] on input "17" at bounding box center [257, 83] width 47 height 11
click at [275, 81] on input "18" at bounding box center [257, 83] width 47 height 11
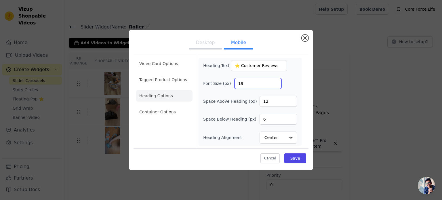
click at [275, 81] on input "19" at bounding box center [257, 83] width 47 height 11
click at [275, 81] on input "20" at bounding box center [257, 83] width 47 height 11
click at [275, 81] on input "21" at bounding box center [257, 83] width 47 height 11
click at [275, 81] on input "22" at bounding box center [257, 83] width 47 height 11
click at [275, 81] on input "23" at bounding box center [257, 83] width 47 height 11
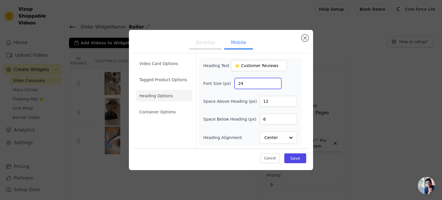
type input "24"
click at [275, 81] on input "24" at bounding box center [257, 83] width 47 height 11
click at [291, 157] on button "Save" at bounding box center [295, 158] width 22 height 10
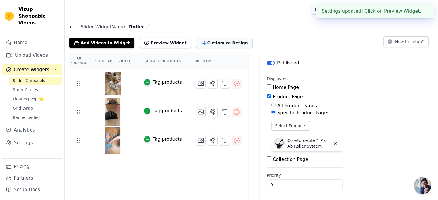
click at [203, 44] on button "Customize Design" at bounding box center [224, 43] width 57 height 10
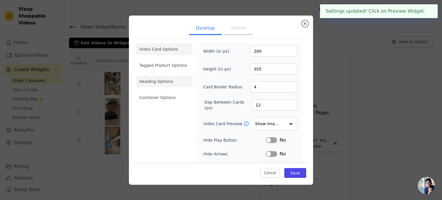
click at [161, 82] on li "Heading Options" at bounding box center [164, 82] width 57 height 12
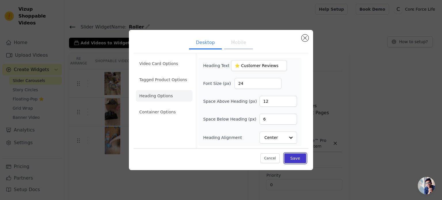
click at [295, 157] on button "Save" at bounding box center [295, 158] width 22 height 10
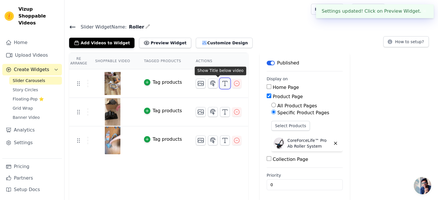
click at [221, 83] on icon "button" at bounding box center [224, 83] width 7 height 7
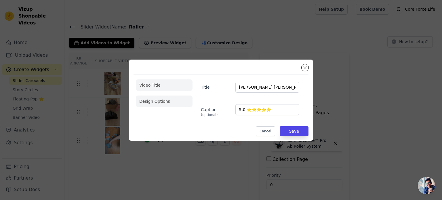
click at [147, 105] on li "Design Options" at bounding box center [164, 102] width 57 height 12
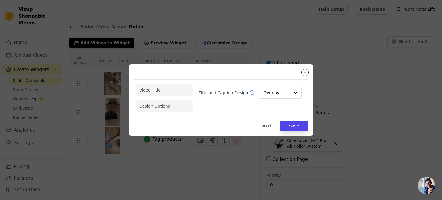
click at [154, 88] on li "Video Title" at bounding box center [164, 90] width 57 height 12
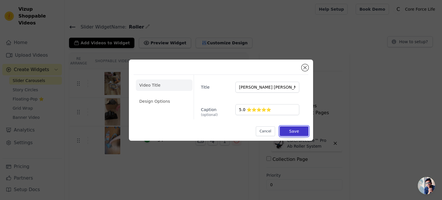
click at [287, 130] on button "Save" at bounding box center [294, 131] width 29 height 10
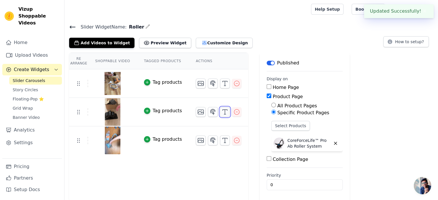
click at [221, 112] on icon "button" at bounding box center [224, 111] width 7 height 7
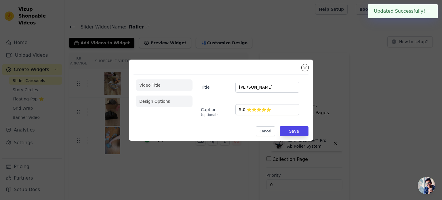
click at [152, 102] on li "Design Options" at bounding box center [164, 102] width 57 height 12
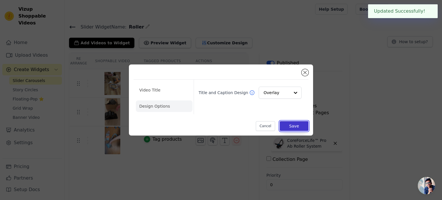
click at [294, 127] on button "Save" at bounding box center [294, 126] width 29 height 10
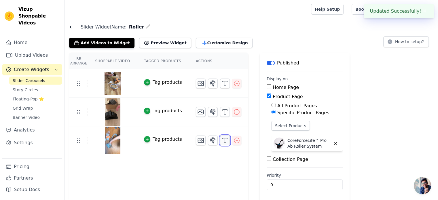
click at [225, 141] on line "button" at bounding box center [225, 140] width 0 height 5
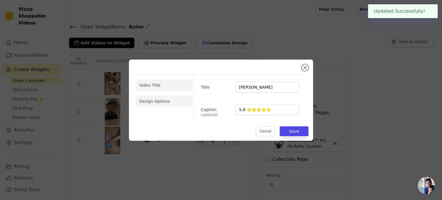
click at [154, 103] on li "Design Options" at bounding box center [164, 102] width 57 height 12
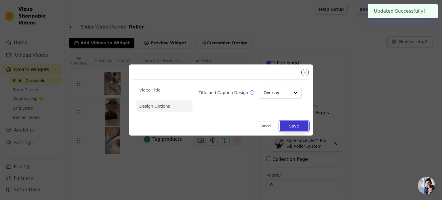
click at [299, 129] on button "Save" at bounding box center [294, 126] width 29 height 10
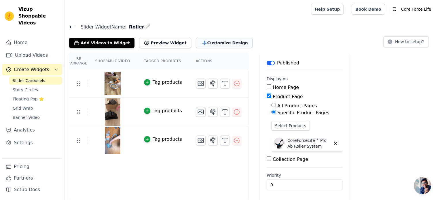
click at [204, 44] on button "Customize Design" at bounding box center [224, 43] width 57 height 10
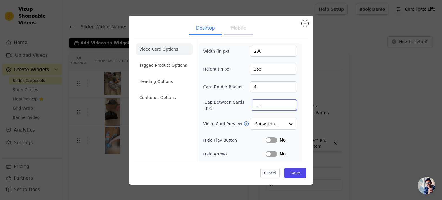
click at [287, 102] on input "13" at bounding box center [274, 105] width 45 height 11
click at [287, 102] on input "14" at bounding box center [274, 105] width 45 height 11
click at [287, 102] on input "15" at bounding box center [274, 105] width 45 height 11
click at [287, 102] on input "16" at bounding box center [274, 105] width 45 height 11
type input "17"
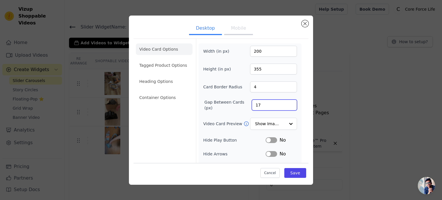
click at [287, 102] on input "17" at bounding box center [274, 105] width 45 height 11
click at [287, 83] on input "5" at bounding box center [273, 86] width 47 height 11
click at [287, 83] on input "6" at bounding box center [273, 86] width 47 height 11
click at [287, 83] on input "7" at bounding box center [273, 86] width 47 height 11
type input "8"
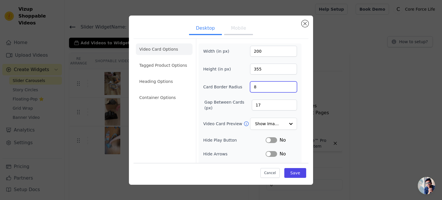
click at [287, 83] on input "8" at bounding box center [273, 86] width 47 height 11
click at [295, 174] on button "Save" at bounding box center [295, 173] width 22 height 10
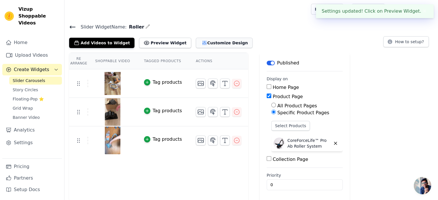
click at [215, 44] on button "Customize Design" at bounding box center [224, 43] width 57 height 10
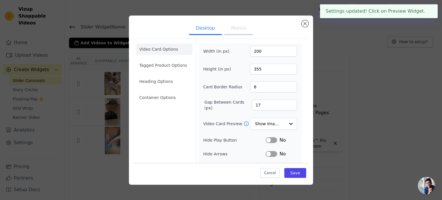
click at [239, 27] on button "Mobile" at bounding box center [238, 28] width 29 height 13
click at [287, 83] on input "5" at bounding box center [273, 86] width 47 height 11
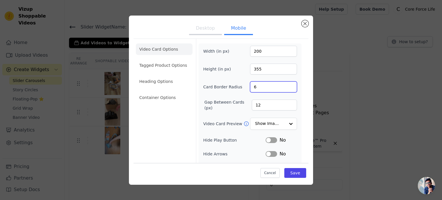
click at [287, 83] on input "6" at bounding box center [273, 86] width 47 height 11
click at [287, 83] on input "7" at bounding box center [273, 86] width 47 height 11
type input "8"
click at [287, 83] on input "8" at bounding box center [273, 86] width 47 height 11
click at [285, 102] on input "13" at bounding box center [274, 105] width 45 height 11
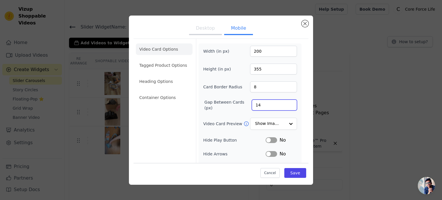
click at [285, 102] on input "14" at bounding box center [274, 105] width 45 height 11
click at [285, 102] on input "15" at bounding box center [274, 105] width 45 height 11
type input "16"
click at [285, 102] on input "16" at bounding box center [274, 105] width 45 height 11
click at [293, 174] on button "Save" at bounding box center [295, 173] width 22 height 10
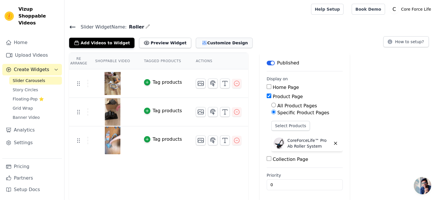
click at [202, 43] on icon "button" at bounding box center [204, 43] width 4 height 4
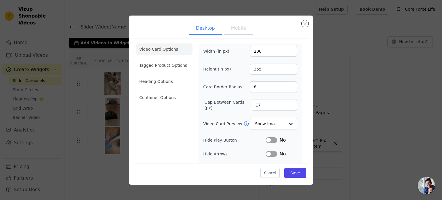
click at [229, 26] on button "Mobile" at bounding box center [238, 28] width 29 height 13
click at [287, 102] on input "17" at bounding box center [274, 105] width 45 height 11
click at [287, 102] on input "18" at bounding box center [274, 105] width 45 height 11
click at [287, 102] on input "19" at bounding box center [274, 105] width 45 height 11
click at [287, 102] on input "20" at bounding box center [274, 105] width 45 height 11
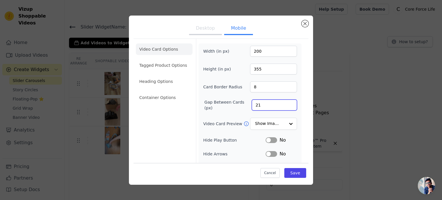
click at [287, 102] on input "21" at bounding box center [274, 105] width 45 height 11
click at [287, 102] on input "22" at bounding box center [274, 105] width 45 height 11
type input "23"
click at [287, 102] on input "23" at bounding box center [274, 105] width 45 height 11
click at [285, 84] on input "9" at bounding box center [273, 86] width 47 height 11
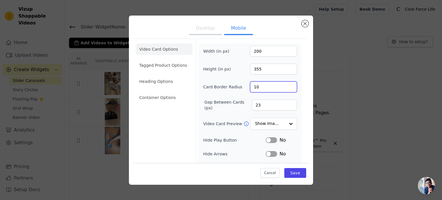
click at [285, 84] on input "10" at bounding box center [273, 86] width 47 height 11
click at [286, 85] on input "11" at bounding box center [273, 86] width 47 height 11
click at [286, 85] on input "12" at bounding box center [273, 86] width 47 height 11
click at [286, 85] on input "13" at bounding box center [273, 86] width 47 height 11
click at [286, 85] on input "14" at bounding box center [273, 86] width 47 height 11
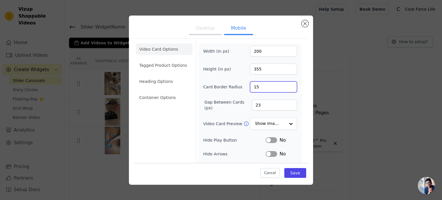
type input "15"
click at [286, 85] on input "15" at bounding box center [273, 86] width 47 height 11
click at [295, 172] on button "Save" at bounding box center [295, 173] width 22 height 10
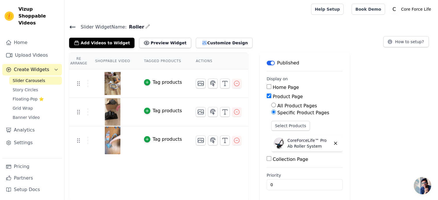
scroll to position [1, 0]
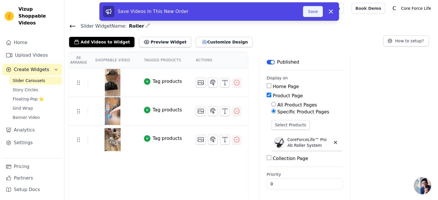
click at [308, 12] on button "Save" at bounding box center [313, 11] width 20 height 11
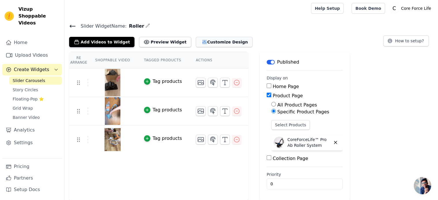
click at [196, 42] on button "Customize Design" at bounding box center [224, 42] width 57 height 10
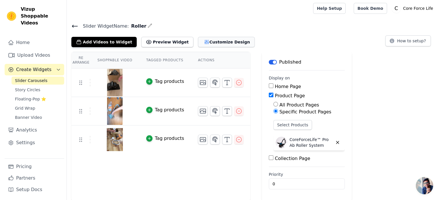
scroll to position [0, 0]
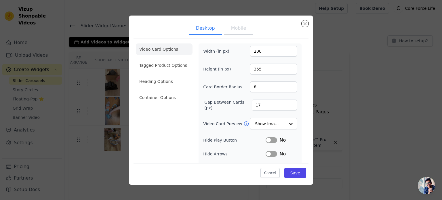
click at [240, 31] on button "Mobile" at bounding box center [238, 28] width 29 height 13
click at [165, 64] on li "Tagged Product Options" at bounding box center [164, 66] width 57 height 12
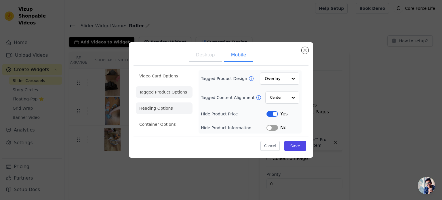
click at [170, 107] on li "Heading Options" at bounding box center [164, 108] width 57 height 12
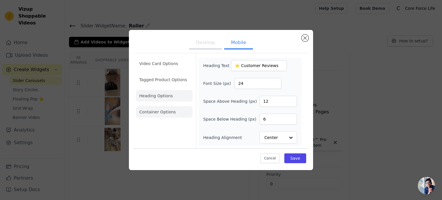
click at [182, 113] on li "Container Options" at bounding box center [164, 112] width 57 height 12
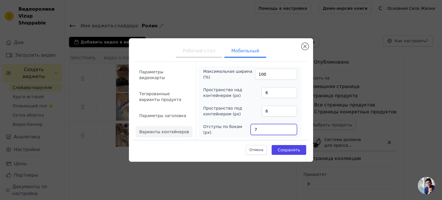
click at [291, 127] on input "7" at bounding box center [274, 129] width 46 height 11
click at [291, 127] on input "8" at bounding box center [274, 129] width 46 height 11
click at [291, 127] on input "9" at bounding box center [274, 129] width 46 height 11
type input "10"
click at [291, 127] on input "10" at bounding box center [274, 129] width 46 height 11
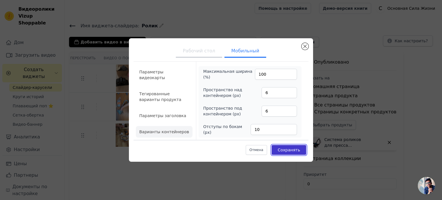
click at [286, 150] on font "Сохранять" at bounding box center [289, 150] width 22 height 5
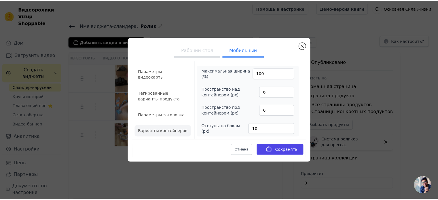
scroll to position [1, 0]
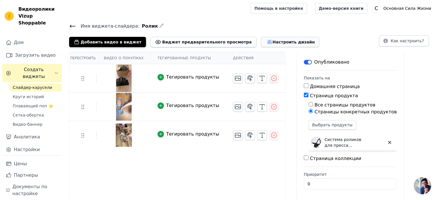
click at [261, 38] on button "Настроить дизайн" at bounding box center [290, 42] width 58 height 10
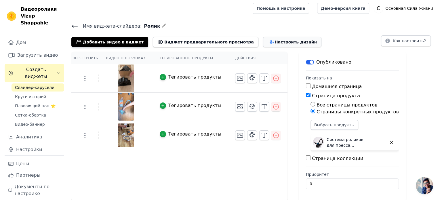
scroll to position [0, 0]
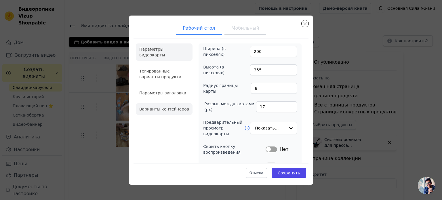
click at [173, 107] on font "Варианты контейнеров" at bounding box center [164, 109] width 50 height 5
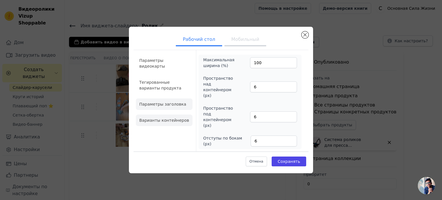
click at [171, 102] on font "Параметры заголовка" at bounding box center [162, 104] width 47 height 5
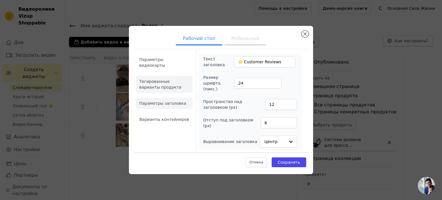
click at [169, 87] on li "Тегированные варианты продукта" at bounding box center [164, 84] width 57 height 17
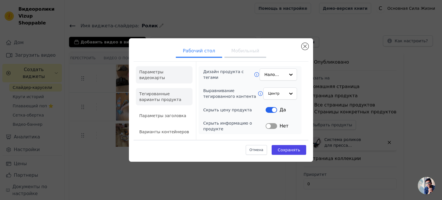
click at [167, 78] on li "Параметры видеокарты" at bounding box center [164, 74] width 57 height 17
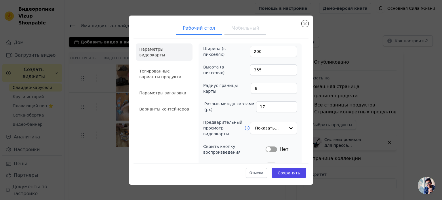
click at [309, 24] on div "Рабочий стол Мобильный Параметры видеокарты Тегированные варианты продукта Пара…" at bounding box center [221, 100] width 184 height 169
click at [293, 19] on div "Рабочий стол Мобильный Параметры видеокарты Тегированные варианты продукта Пара…" at bounding box center [221, 100] width 184 height 169
click at [304, 19] on div "Рабочий стол Мобильный Параметры видеокарты Тегированные варианты продукта Пара…" at bounding box center [221, 100] width 184 height 169
click at [176, 73] on li "Тегированные варианты продукта" at bounding box center [164, 73] width 57 height 17
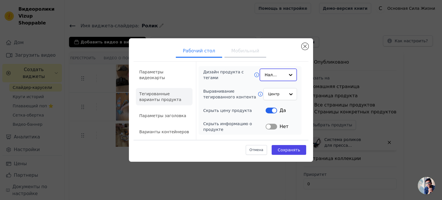
click at [284, 75] on input "Дизайн продукта с тегами" at bounding box center [275, 75] width 20 height 12
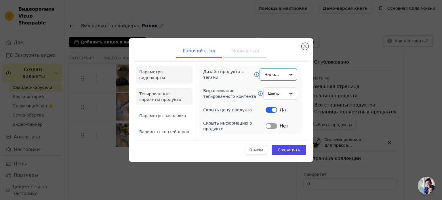
click at [165, 74] on font "Параметры видеокарты" at bounding box center [152, 75] width 26 height 10
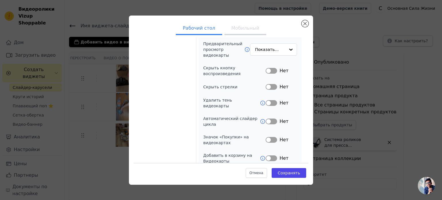
scroll to position [50, 0]
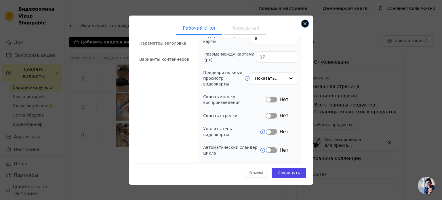
click at [306, 21] on button "Закрыть модальное окно" at bounding box center [305, 23] width 7 height 7
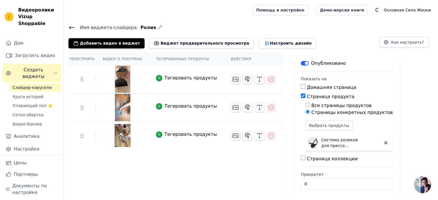
scroll to position [1, 0]
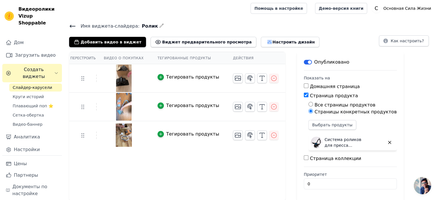
click at [37, 85] on font "Слайдер-карусели" at bounding box center [32, 87] width 39 height 5
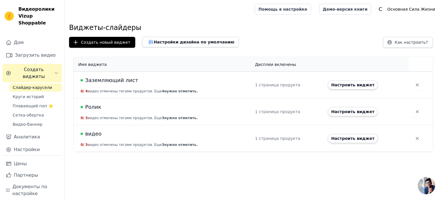
click at [93, 134] on font "видео" at bounding box center [93, 134] width 16 height 6
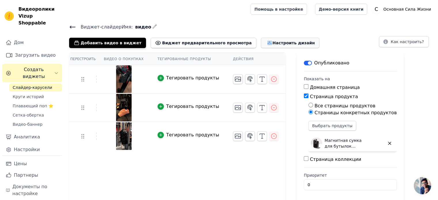
click at [272, 43] on font "Настроить дизайн" at bounding box center [293, 43] width 42 height 5
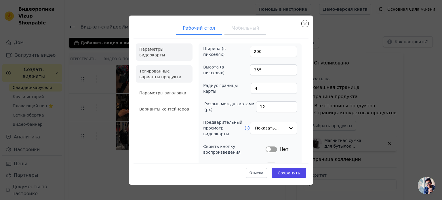
click at [148, 70] on font "Тегированные варианты продукта" at bounding box center [160, 74] width 42 height 10
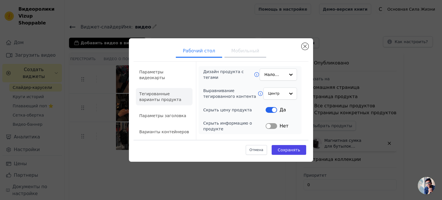
click at [163, 110] on li "Параметры заголовка" at bounding box center [164, 116] width 57 height 12
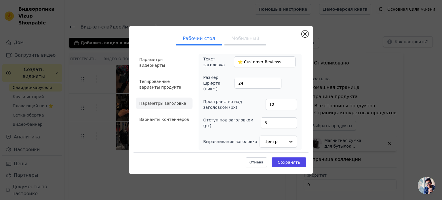
click at [173, 117] on font "Варианты контейнеров" at bounding box center [164, 119] width 50 height 5
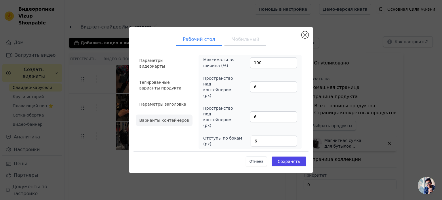
click at [181, 66] on ul "Параметры видеокарты Тегированные варианты продукта Параметры заголовка Вариант…" at bounding box center [164, 90] width 57 height 76
click at [165, 61] on font "Параметры видеокарты" at bounding box center [152, 63] width 26 height 10
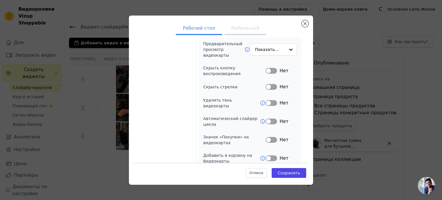
click at [246, 25] on font "Мобильный" at bounding box center [245, 27] width 28 height 5
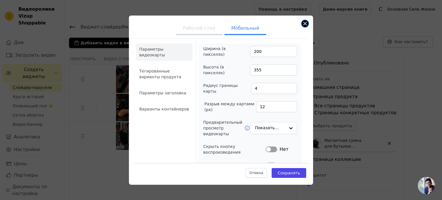
click at [304, 21] on button "Закрыть модальное окно" at bounding box center [305, 23] width 7 height 7
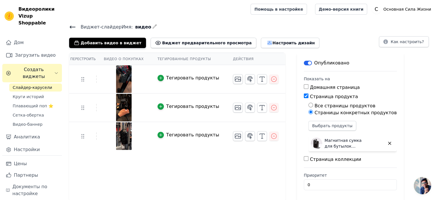
click at [38, 85] on font "Слайдер-карусели" at bounding box center [32, 87] width 39 height 5
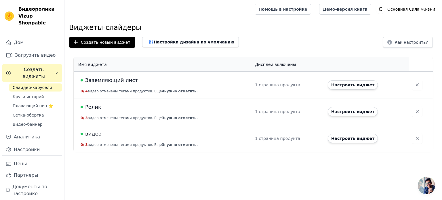
click at [92, 108] on font "Ролик" at bounding box center [93, 107] width 16 height 6
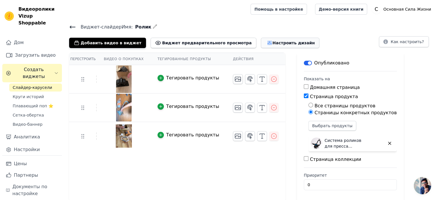
click at [272, 43] on font "Настроить дизайн" at bounding box center [293, 43] width 42 height 5
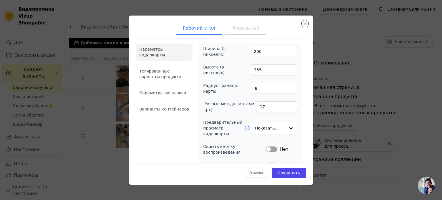
scroll to position [79, 0]
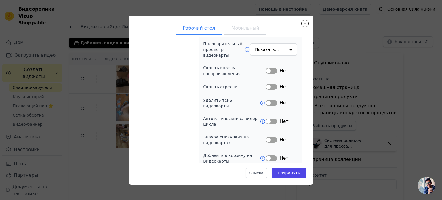
click at [231, 29] on font "Мобильный" at bounding box center [245, 27] width 28 height 5
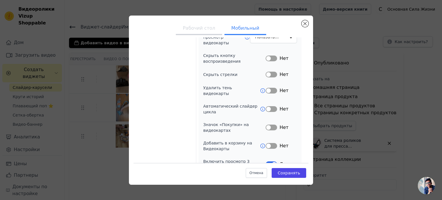
scroll to position [97, 0]
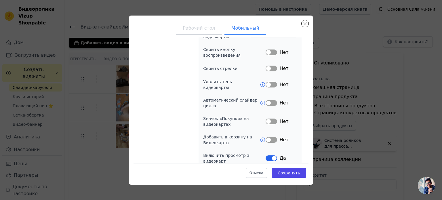
click at [270, 155] on button "Этикетка" at bounding box center [272, 158] width 12 height 6
click at [285, 172] on font "Сохранять" at bounding box center [289, 173] width 22 height 5
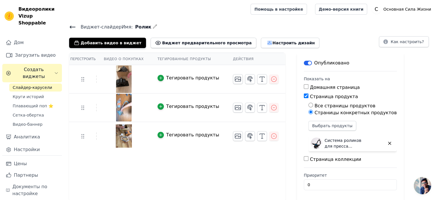
click at [37, 85] on font "Слайдер-карусели" at bounding box center [32, 87] width 39 height 5
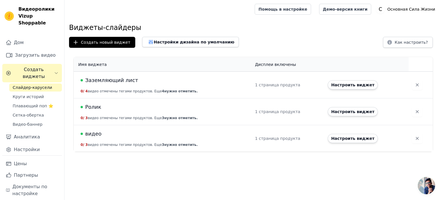
click at [115, 80] on font "Заземляющий лист" at bounding box center [111, 80] width 53 height 6
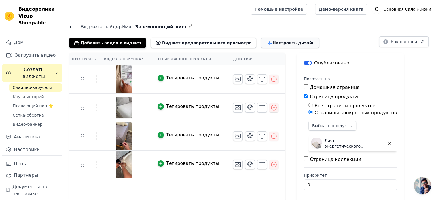
click at [272, 42] on font "Настроить дизайн" at bounding box center [293, 43] width 42 height 5
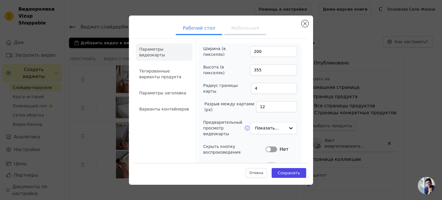
click at [249, 29] on font "Мобильный" at bounding box center [245, 27] width 28 height 5
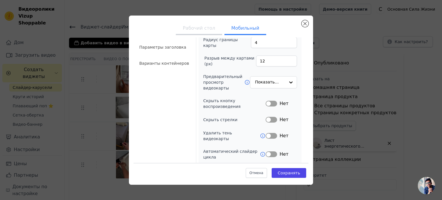
scroll to position [97, 0]
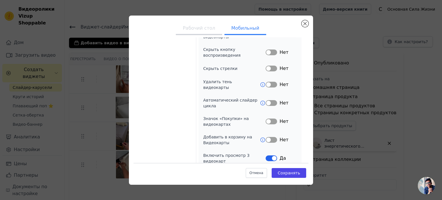
click at [269, 155] on button "Этикетка" at bounding box center [272, 158] width 12 height 6
click at [292, 172] on font "Сохранять" at bounding box center [289, 173] width 22 height 5
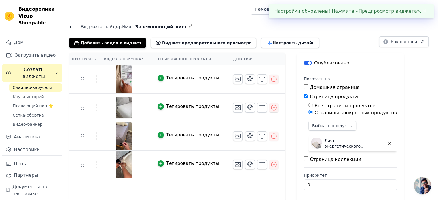
click at [26, 69] on div "Дом Загрузить видео Создать виджеты Слайдер-карусели Круги историй Плавающий по…" at bounding box center [32, 96] width 60 height 119
click at [27, 85] on font "Слайдер-карусели" at bounding box center [32, 87] width 39 height 5
